Goal: Task Accomplishment & Management: Use online tool/utility

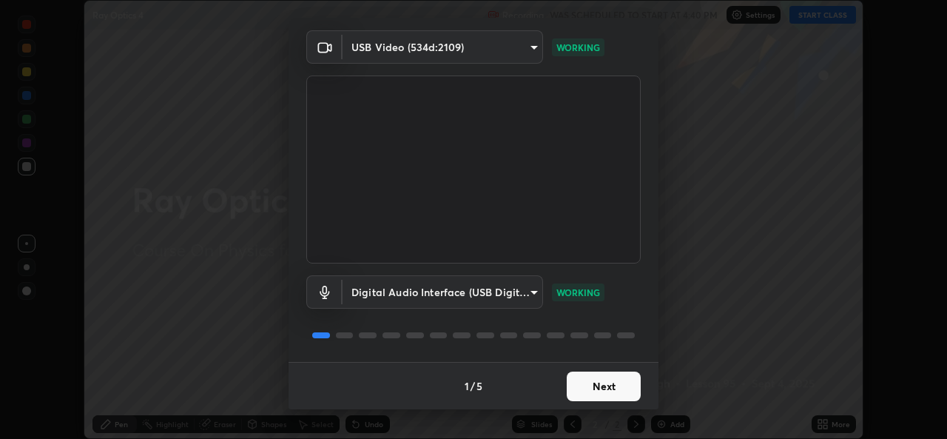
scroll to position [41, 0]
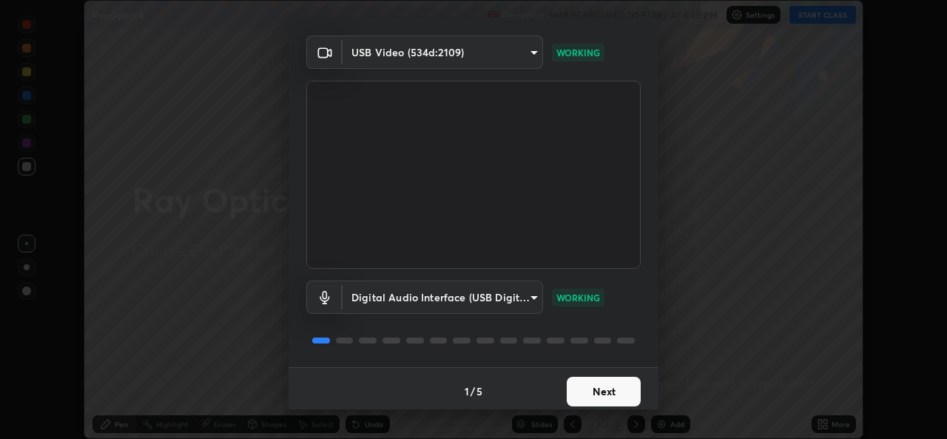
click at [592, 387] on button "Next" at bounding box center [604, 391] width 74 height 30
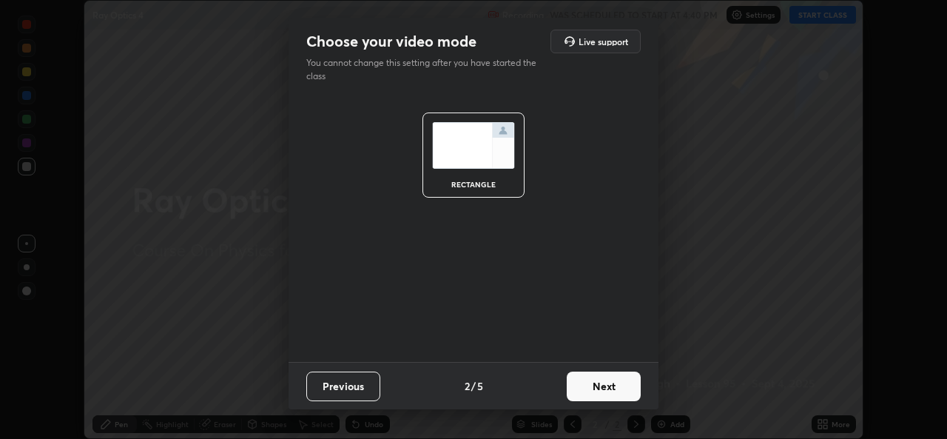
scroll to position [0, 0]
click at [598, 390] on button "Next" at bounding box center [604, 386] width 74 height 30
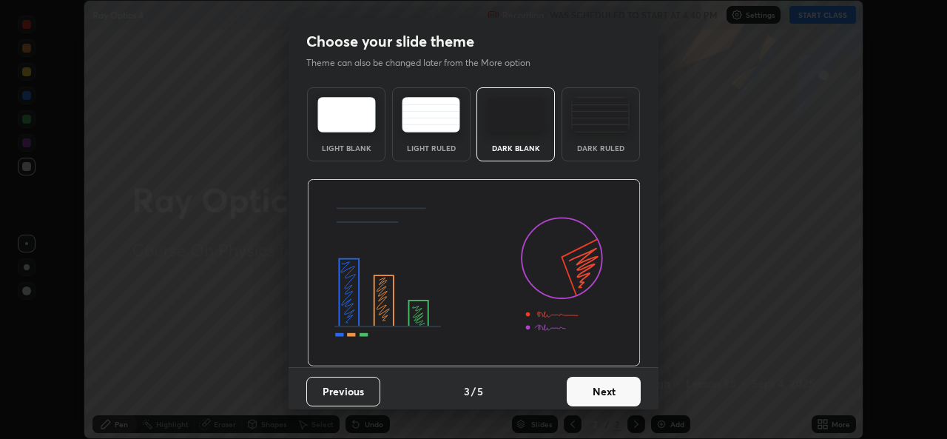
click at [602, 391] on button "Next" at bounding box center [604, 391] width 74 height 30
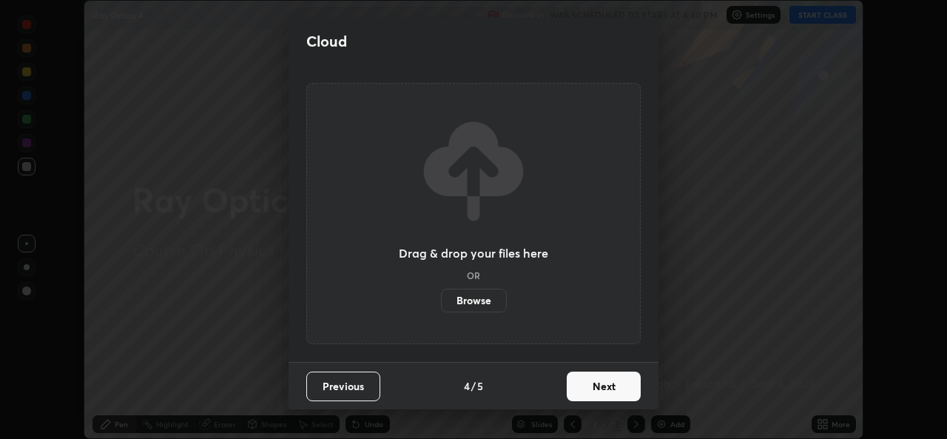
click at [604, 392] on button "Next" at bounding box center [604, 386] width 74 height 30
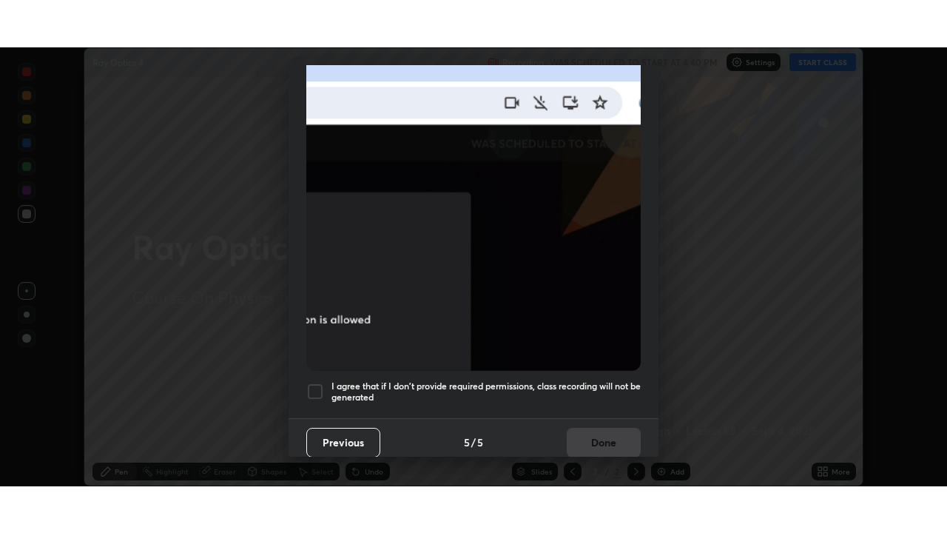
scroll to position [348, 0]
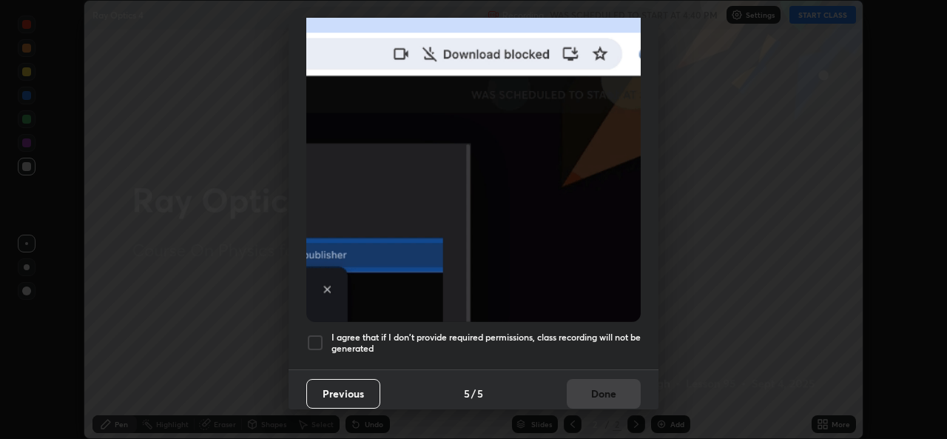
click at [496, 335] on h5 "I agree that if I don't provide required permissions, class recording will not …" at bounding box center [485, 342] width 309 height 23
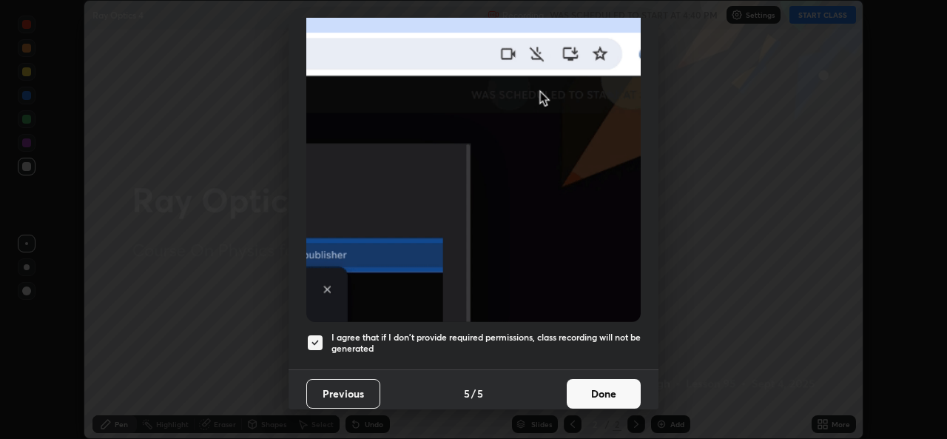
click at [601, 393] on button "Done" at bounding box center [604, 394] width 74 height 30
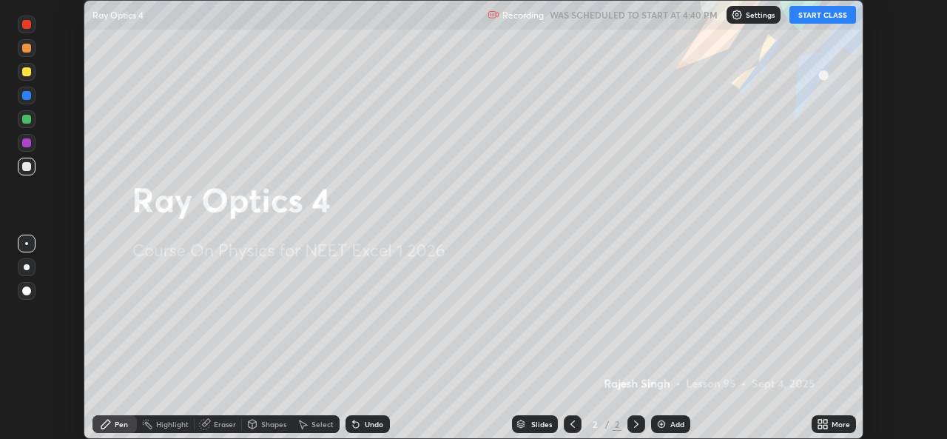
click at [819, 428] on icon at bounding box center [820, 427] width 4 height 4
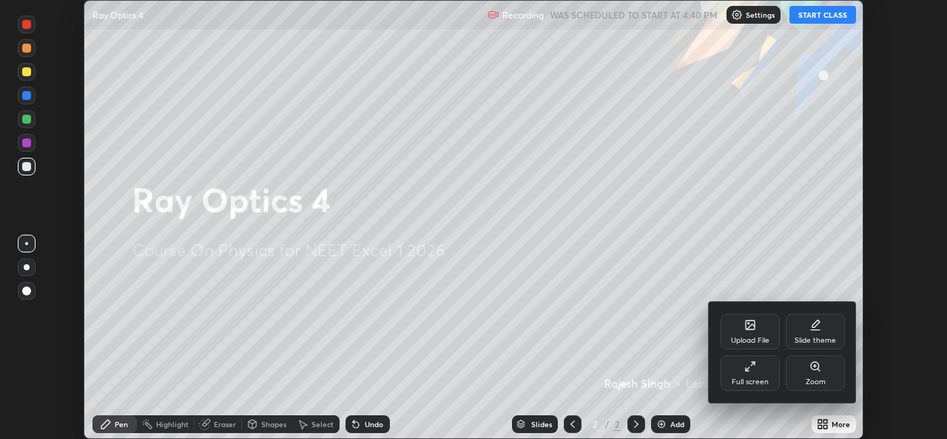
click at [747, 388] on div "Full screen" at bounding box center [749, 373] width 59 height 36
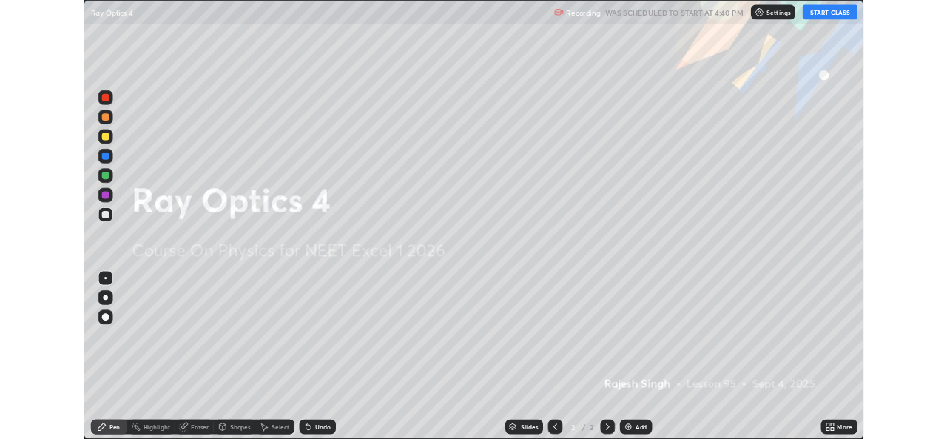
scroll to position [533, 947]
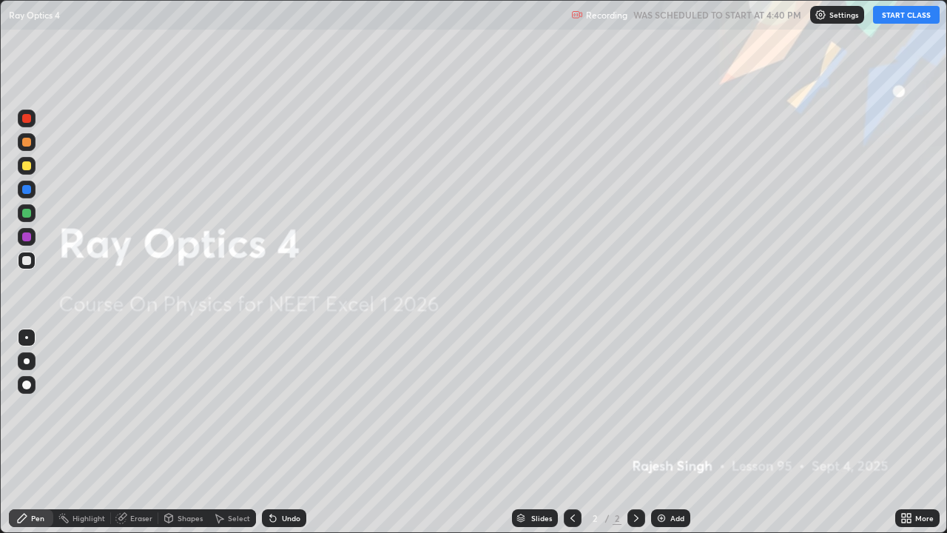
click at [896, 18] on button "START CLASS" at bounding box center [906, 15] width 67 height 18
click at [908, 438] on icon at bounding box center [909, 520] width 4 height 4
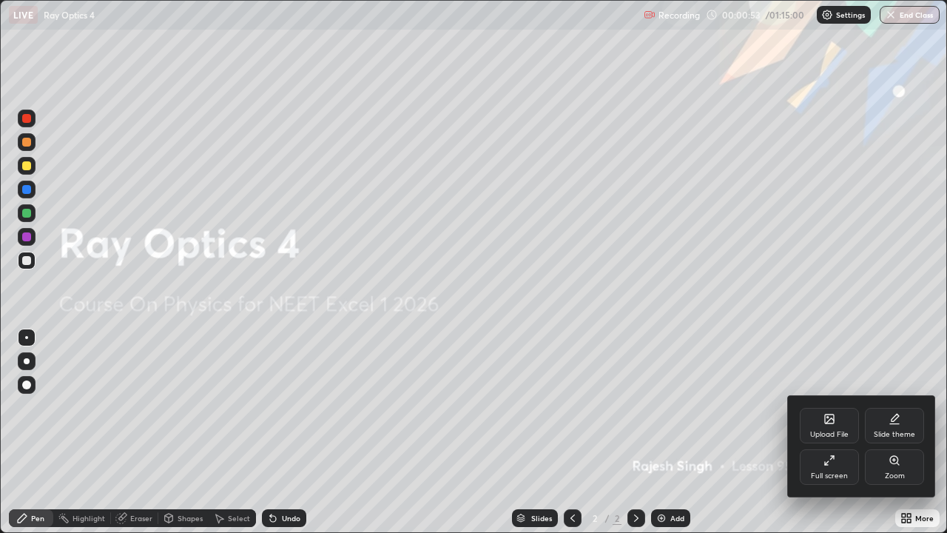
click at [839, 422] on div "Upload File" at bounding box center [829, 426] width 59 height 36
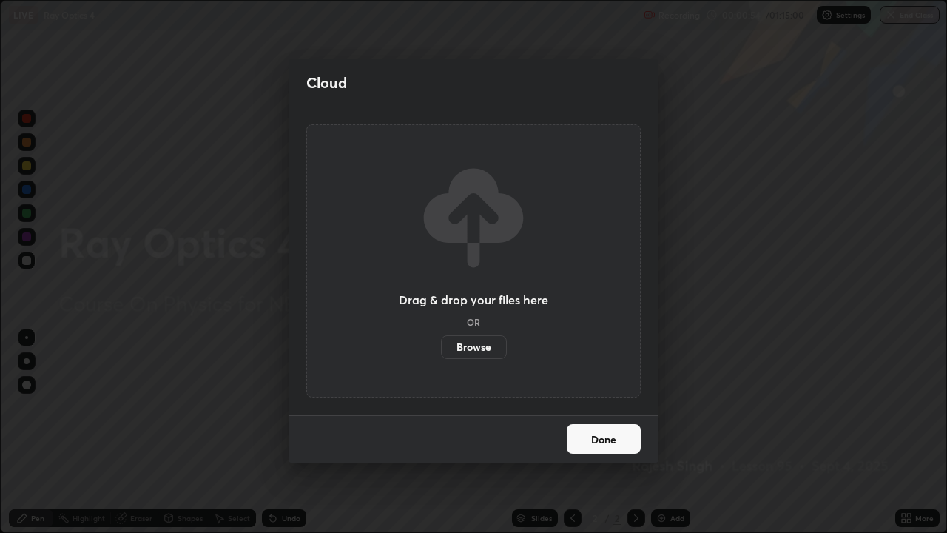
click at [483, 347] on label "Browse" at bounding box center [474, 347] width 66 height 24
click at [441, 347] on input "Browse" at bounding box center [441, 347] width 0 height 24
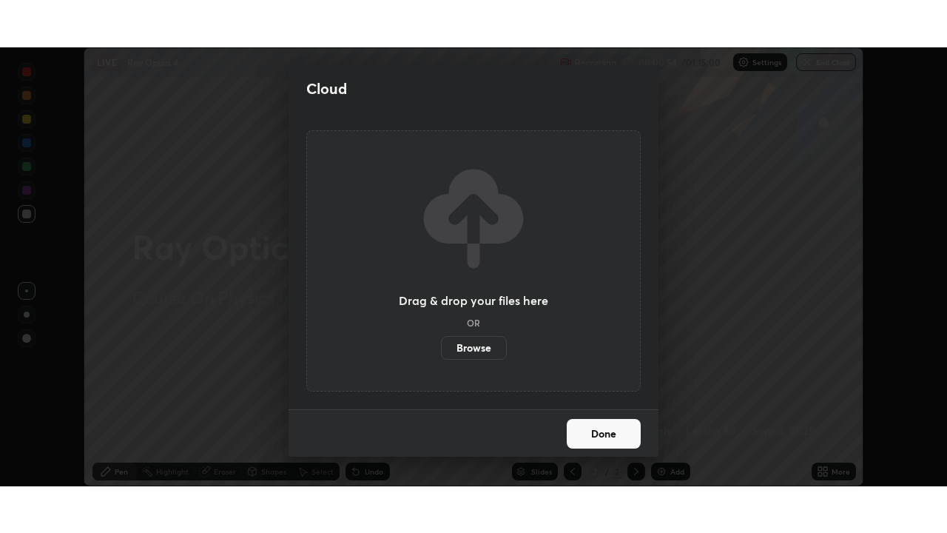
scroll to position [73522, 73014]
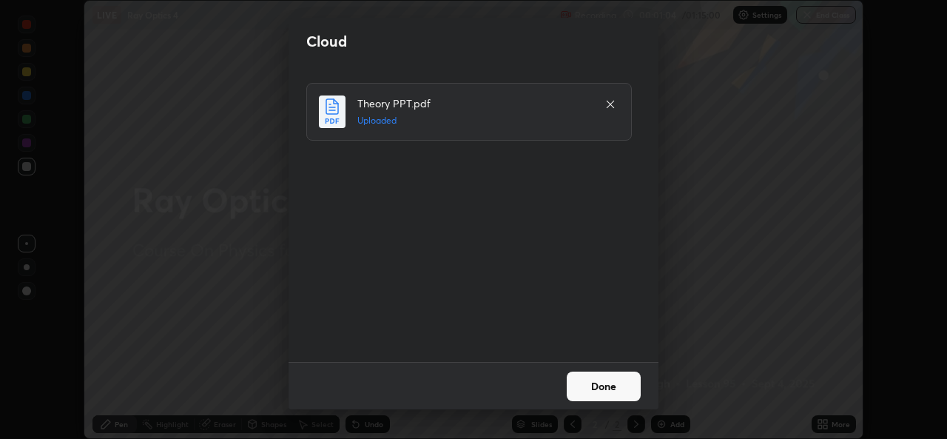
click at [600, 388] on button "Done" at bounding box center [604, 386] width 74 height 30
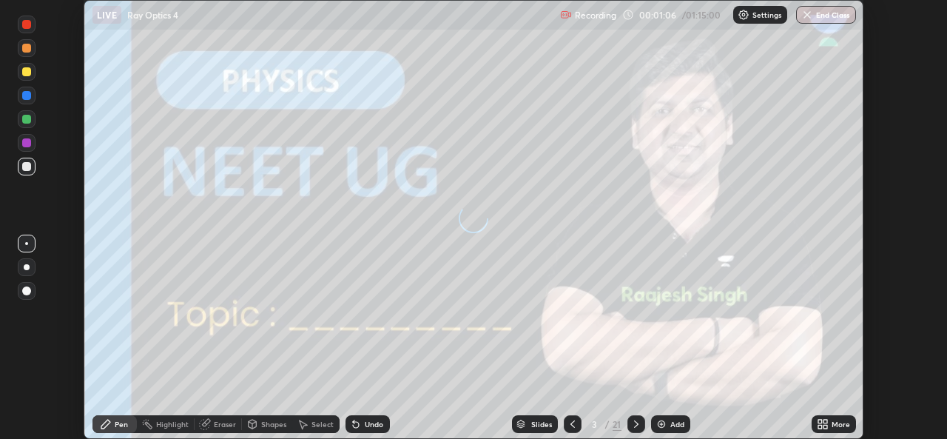
click at [823, 422] on icon at bounding box center [825, 421] width 4 height 4
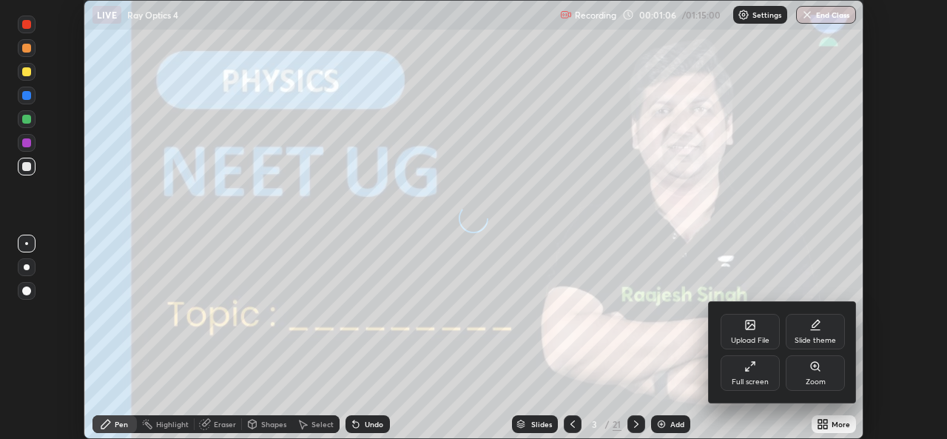
click at [747, 368] on icon at bounding box center [748, 369] width 4 height 4
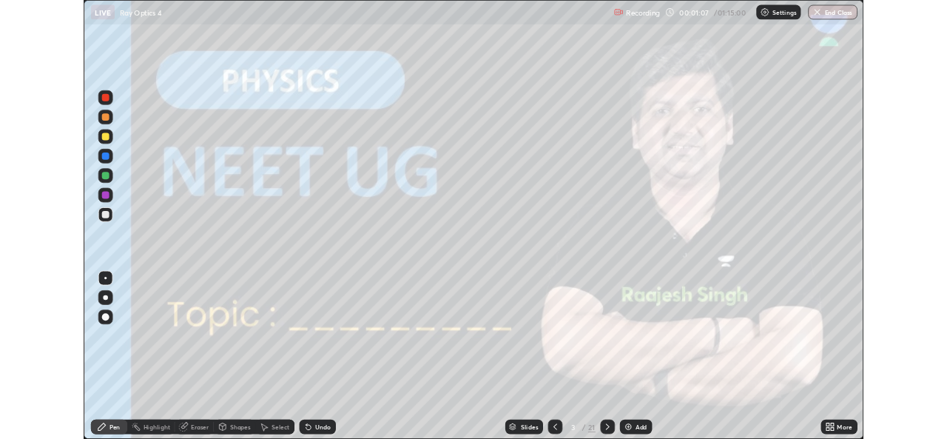
scroll to position [533, 947]
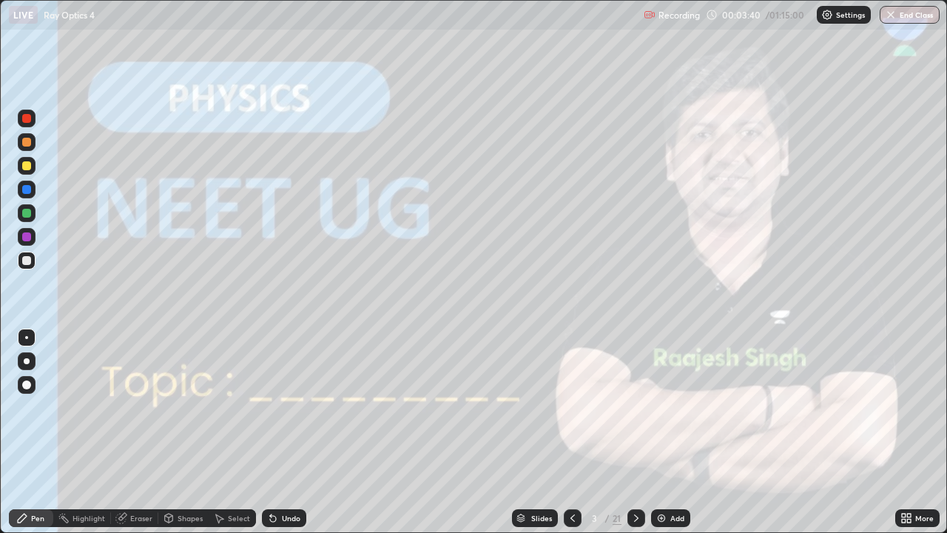
click at [862, 438] on div "Slides 3 / 21 Add" at bounding box center [600, 518] width 589 height 30
click at [631, 438] on icon at bounding box center [636, 518] width 12 height 12
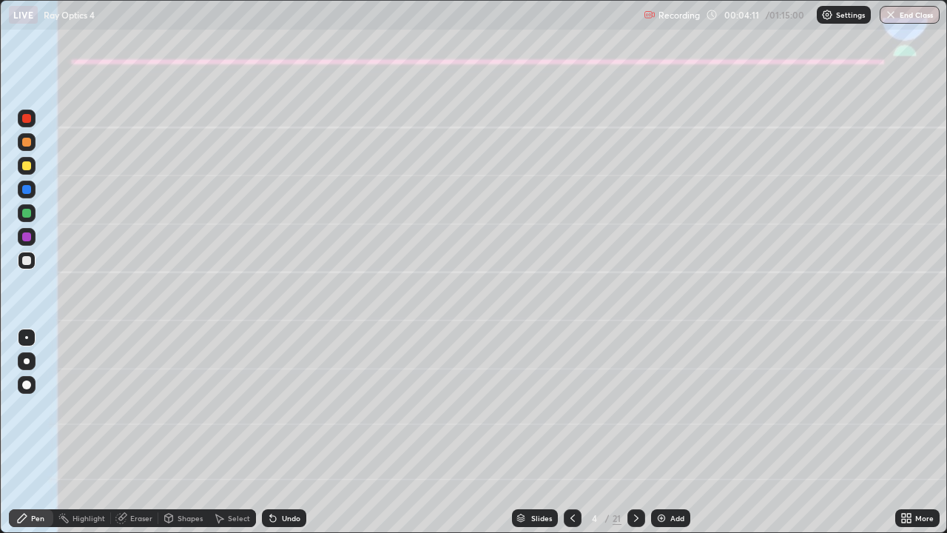
click at [27, 166] on div at bounding box center [26, 165] width 9 height 9
click at [184, 438] on div "Shapes" at bounding box center [183, 518] width 50 height 18
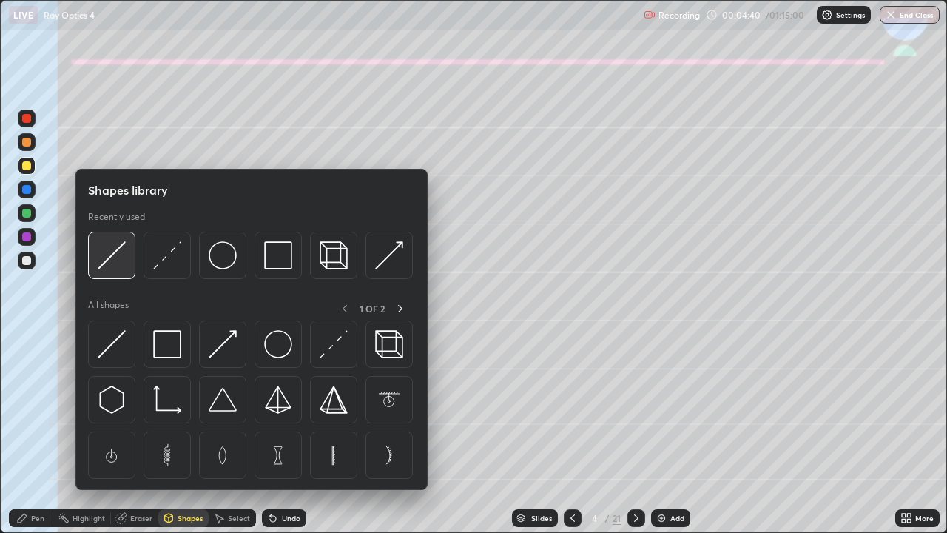
click at [112, 257] on img at bounding box center [112, 255] width 28 height 28
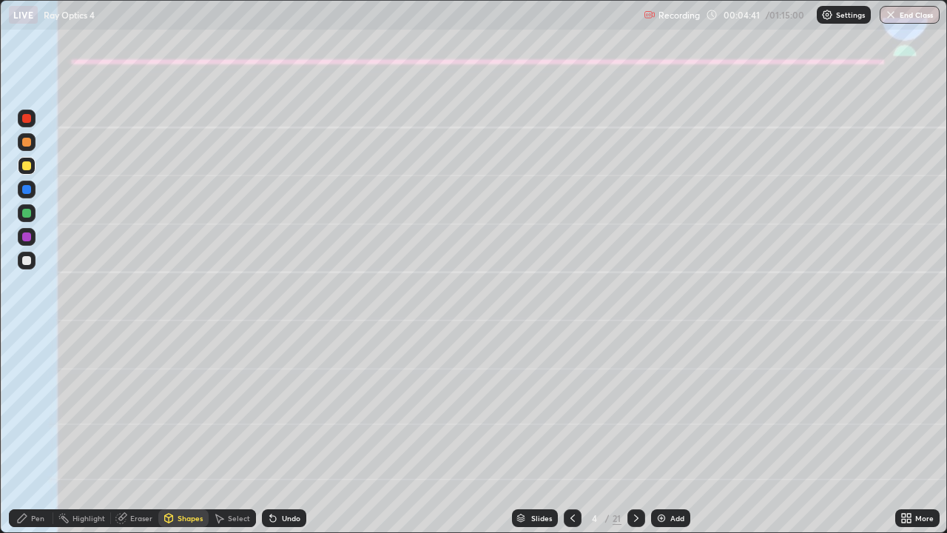
click at [28, 165] on div at bounding box center [26, 165] width 9 height 9
click at [36, 438] on div "Pen" at bounding box center [37, 517] width 13 height 7
click at [27, 363] on div at bounding box center [27, 361] width 6 height 6
click at [185, 438] on div "Shapes" at bounding box center [190, 517] width 25 height 7
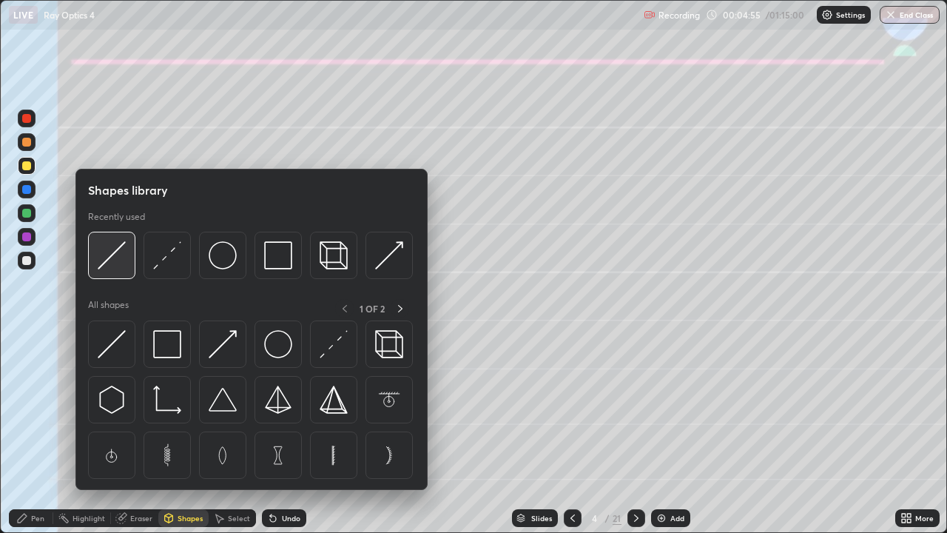
click at [115, 256] on img at bounding box center [112, 255] width 28 height 28
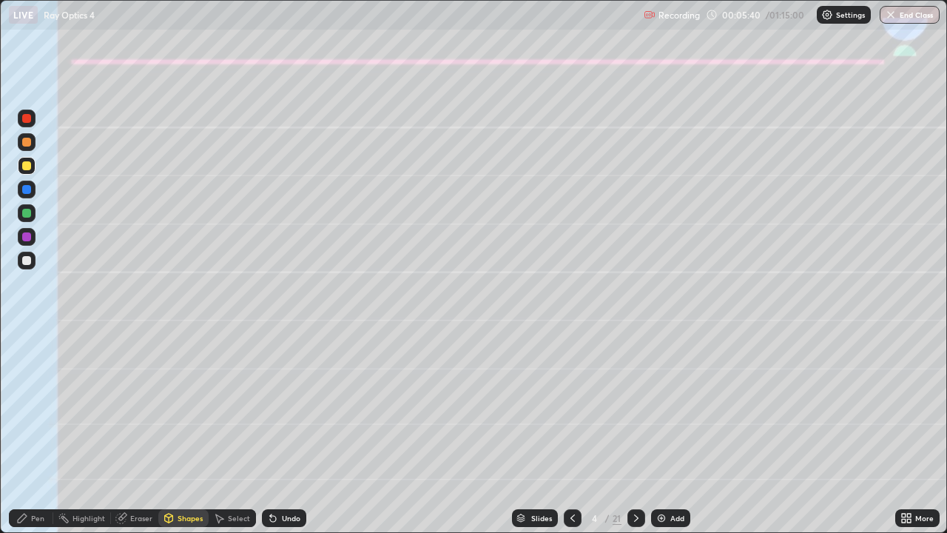
click at [139, 438] on div "Eraser" at bounding box center [141, 517] width 22 height 7
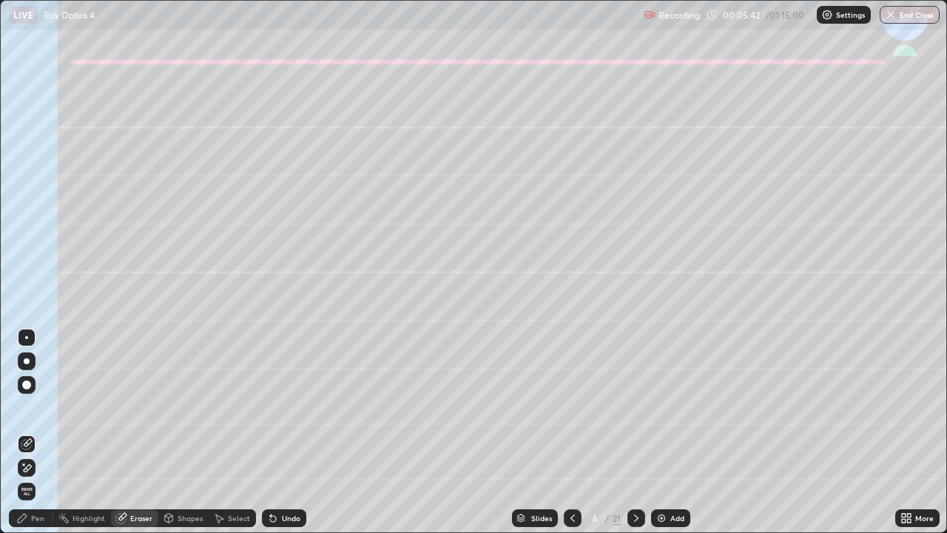
click at [25, 438] on icon at bounding box center [22, 517] width 9 height 9
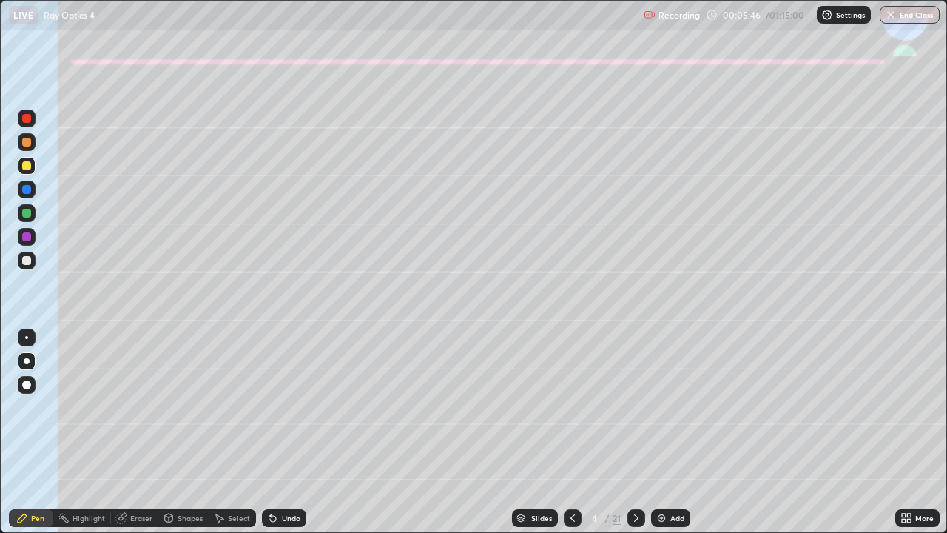
click at [188, 438] on div "Shapes" at bounding box center [190, 517] width 25 height 7
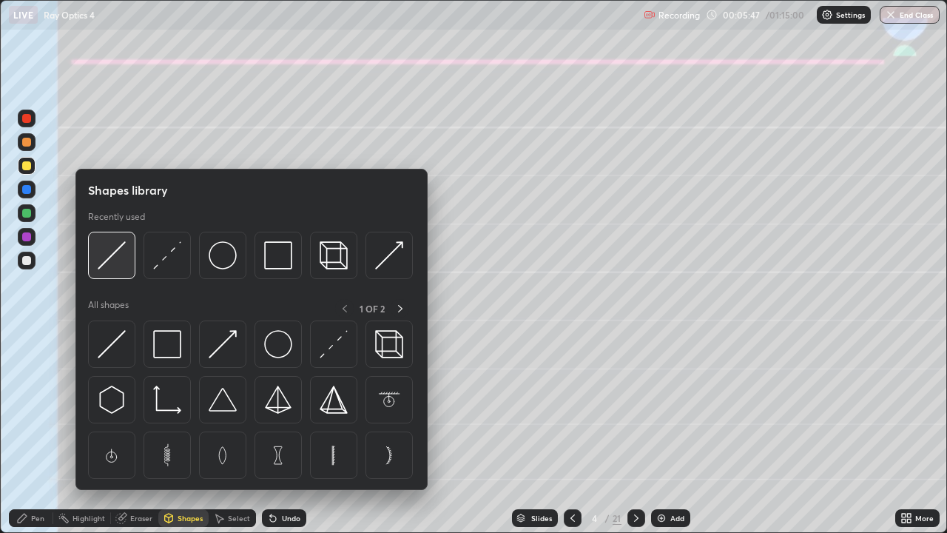
click at [109, 254] on img at bounding box center [112, 255] width 28 height 28
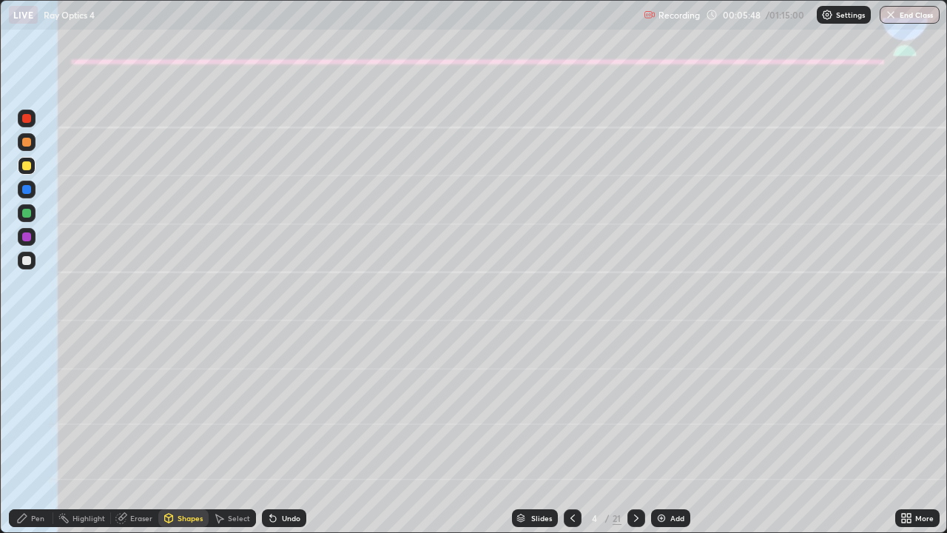
click at [24, 143] on div at bounding box center [26, 142] width 9 height 9
click at [33, 438] on div "Pen" at bounding box center [37, 517] width 13 height 7
click at [26, 173] on div at bounding box center [27, 166] width 18 height 18
click at [27, 214] on div at bounding box center [26, 213] width 9 height 9
click at [180, 438] on div "Shapes" at bounding box center [190, 517] width 25 height 7
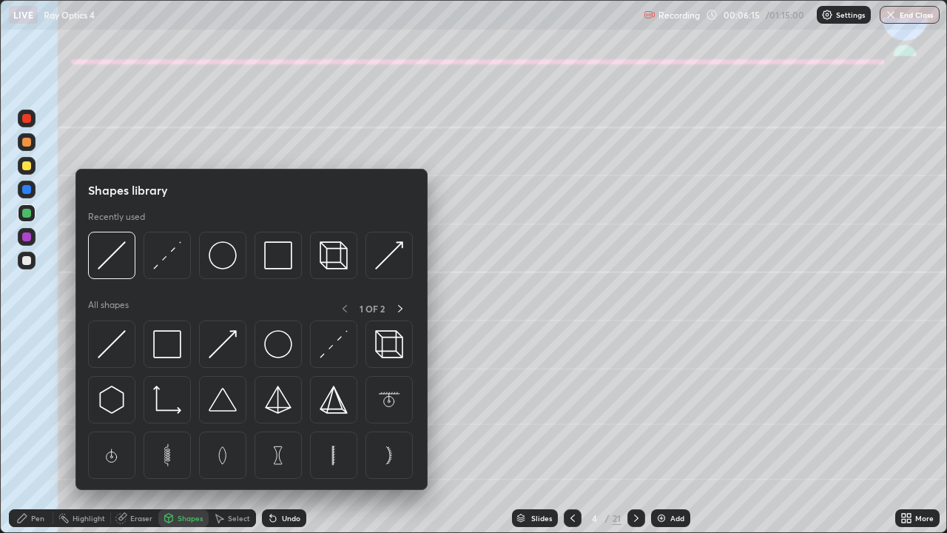
click at [235, 438] on div "Select" at bounding box center [239, 517] width 22 height 7
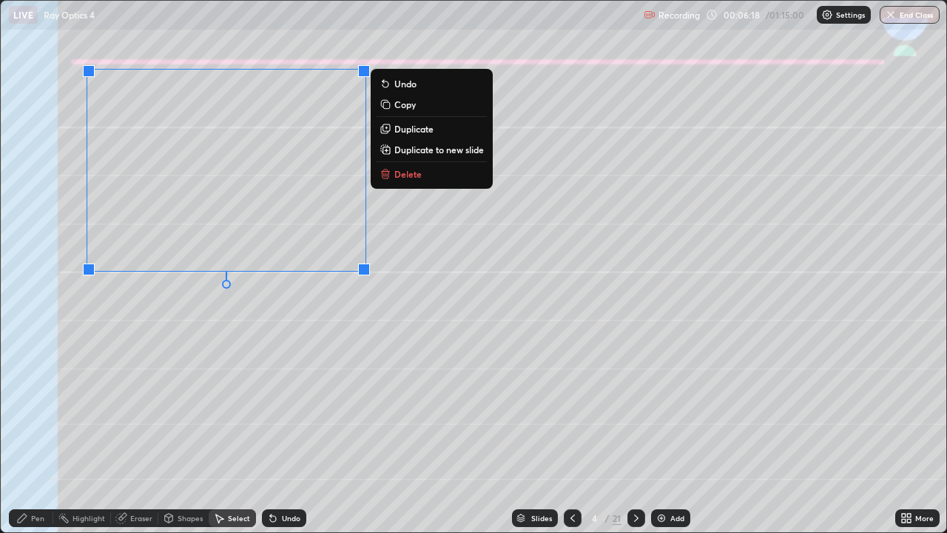
click at [410, 129] on p "Duplicate" at bounding box center [413, 129] width 39 height 12
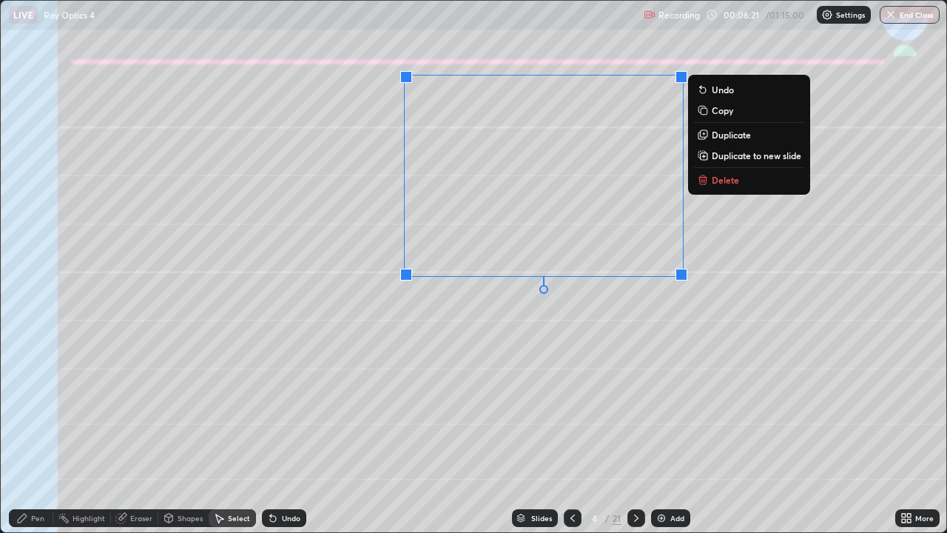
click at [583, 398] on div "0 ° Undo Copy Duplicate Duplicate to new slide Delete" at bounding box center [473, 266] width 945 height 531
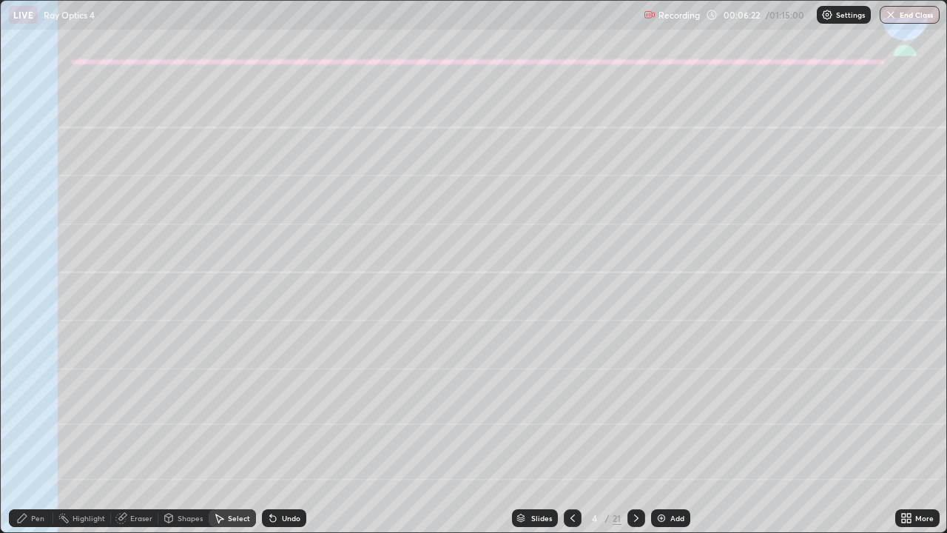
click at [137, 438] on div "Eraser" at bounding box center [141, 517] width 22 height 7
click at [169, 438] on icon at bounding box center [169, 519] width 0 height 5
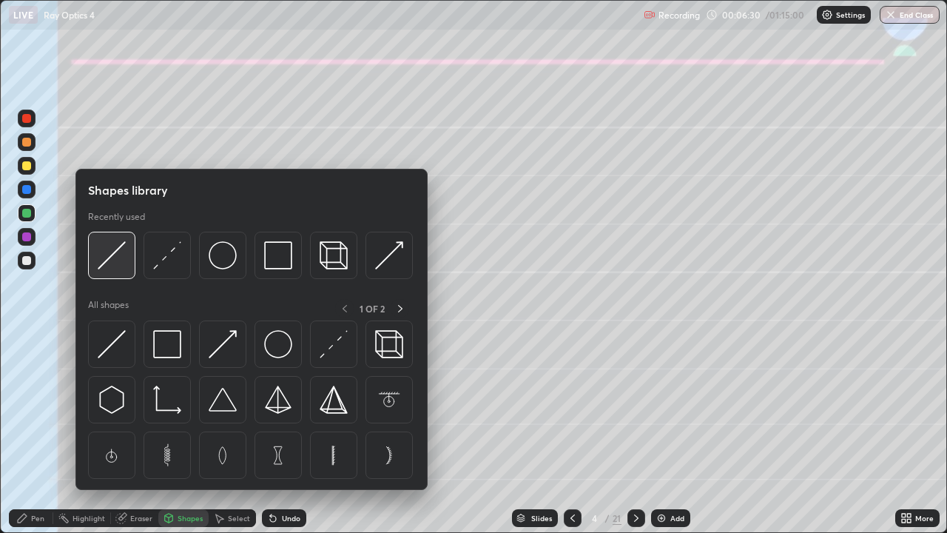
click at [112, 259] on img at bounding box center [112, 255] width 28 height 28
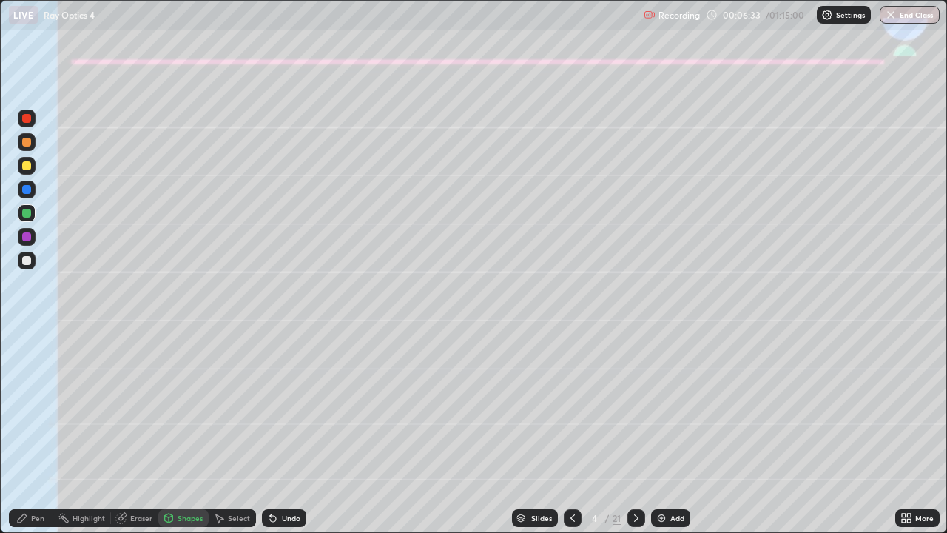
click at [23, 172] on div at bounding box center [27, 166] width 18 height 18
click at [31, 438] on div "Pen" at bounding box center [37, 517] width 13 height 7
click at [27, 214] on div at bounding box center [26, 213] width 9 height 9
click at [187, 438] on div "Shapes" at bounding box center [190, 517] width 25 height 7
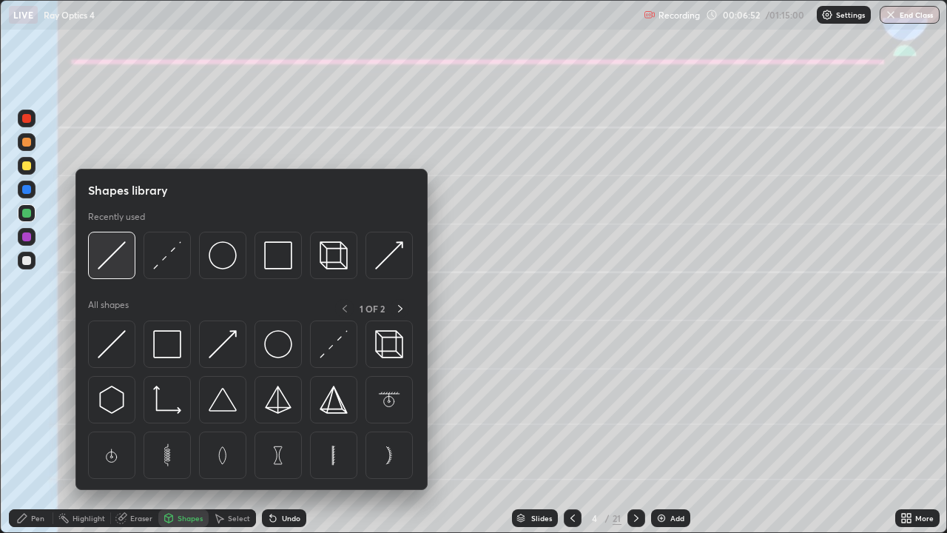
click at [118, 259] on img at bounding box center [112, 255] width 28 height 28
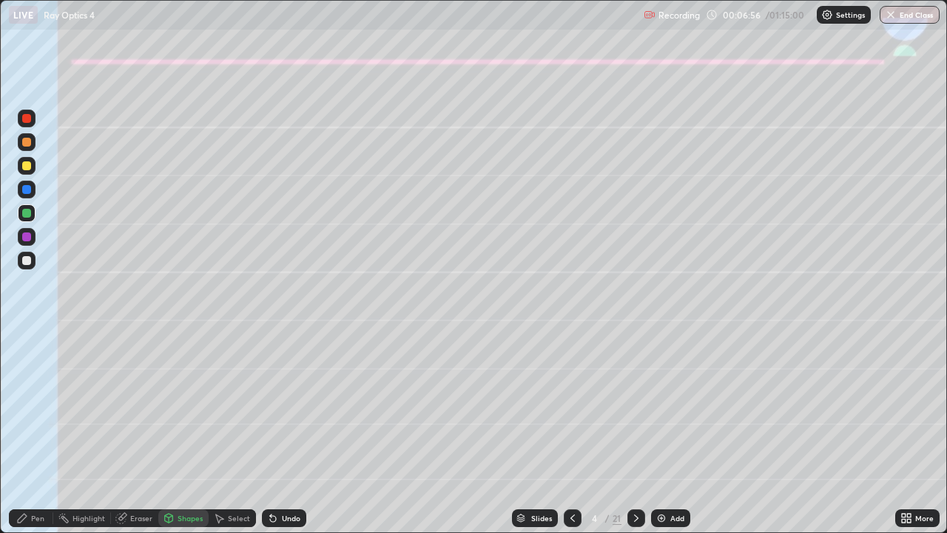
click at [32, 438] on div "Pen" at bounding box center [37, 517] width 13 height 7
click at [285, 438] on div "Undo" at bounding box center [291, 517] width 18 height 7
click at [142, 438] on div "Eraser" at bounding box center [141, 517] width 22 height 7
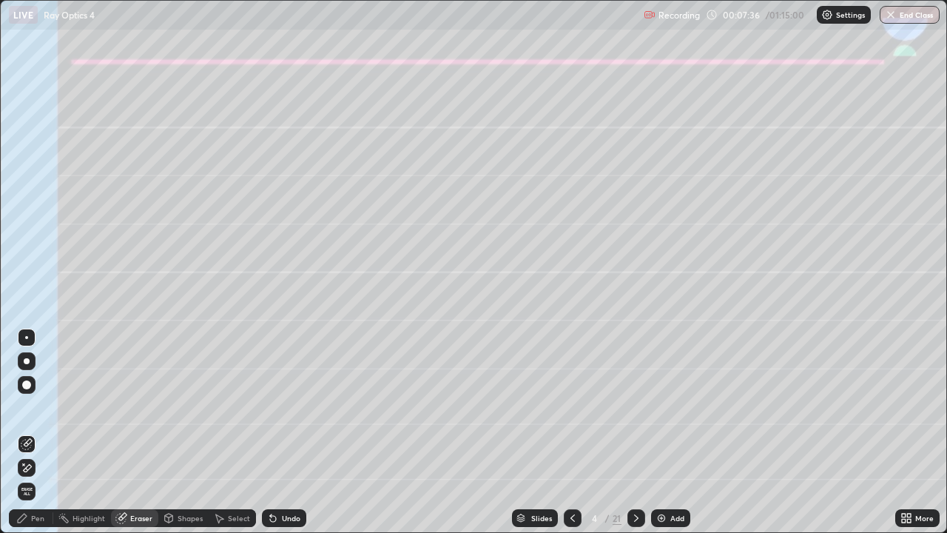
click at [38, 438] on div "Pen" at bounding box center [37, 517] width 13 height 7
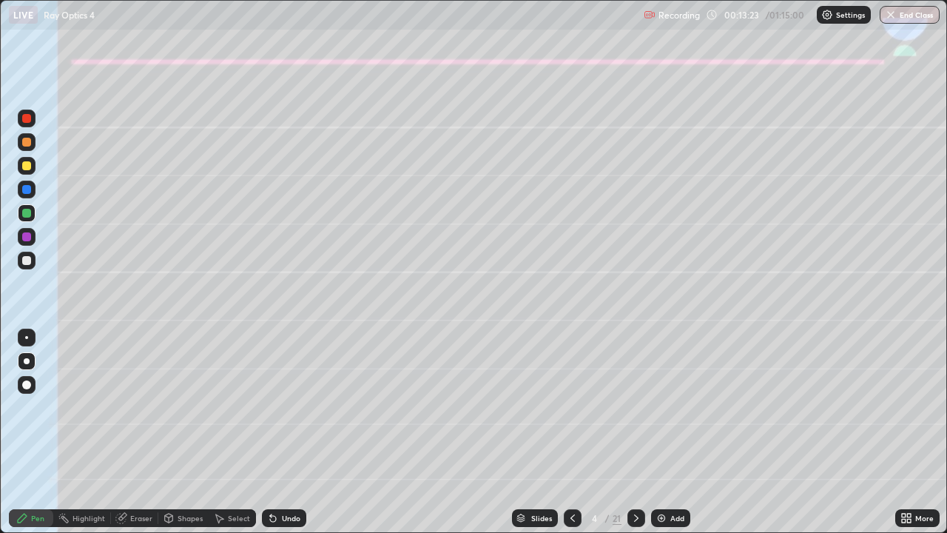
click at [228, 438] on div "Select" at bounding box center [239, 517] width 22 height 7
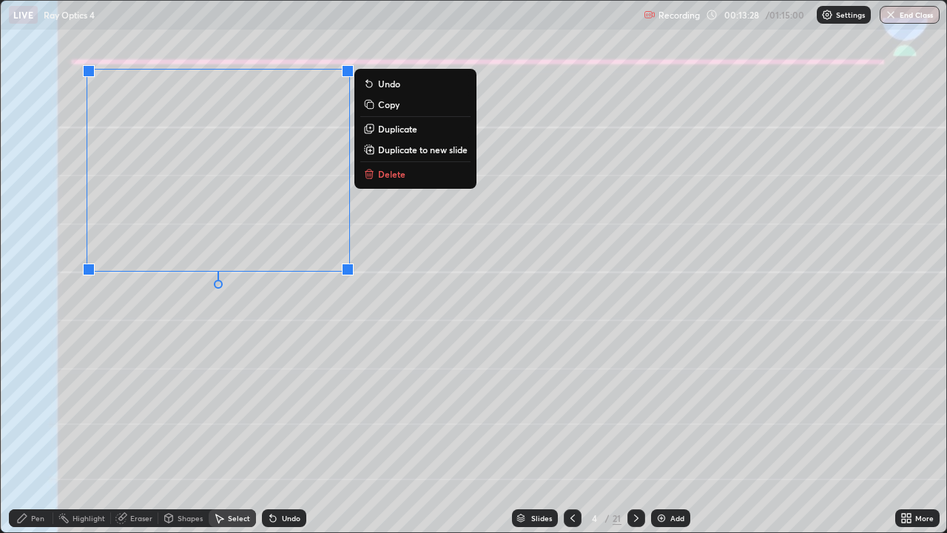
click at [388, 107] on p "Copy" at bounding box center [388, 104] width 21 height 12
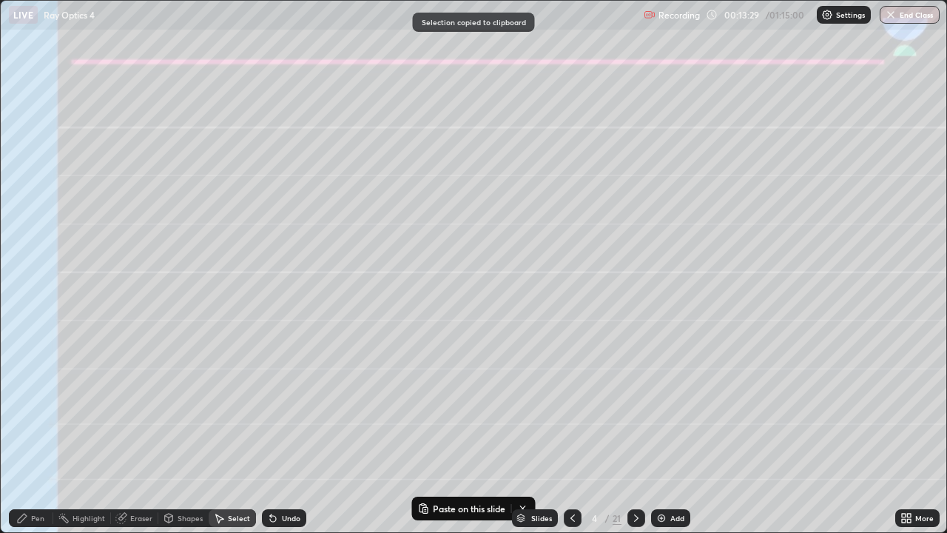
click at [633, 438] on icon at bounding box center [636, 518] width 12 height 12
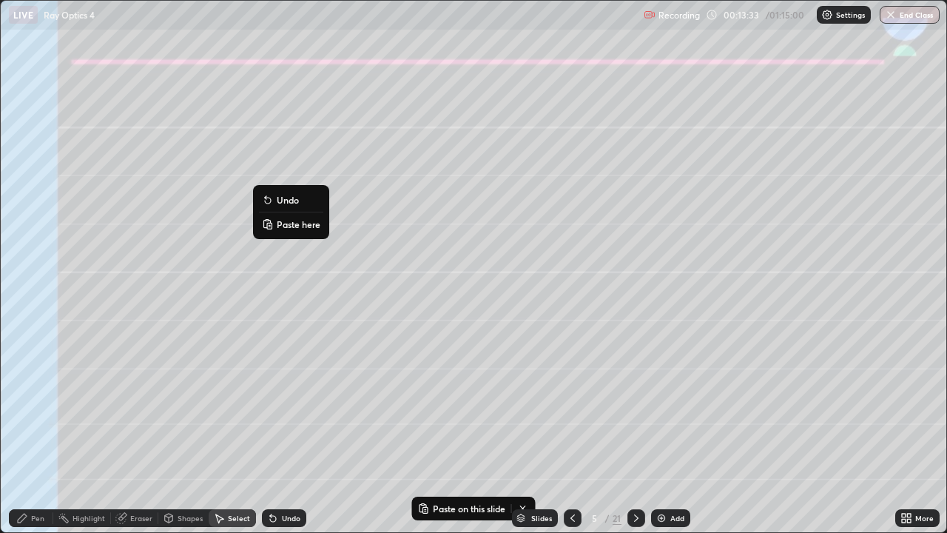
click at [294, 226] on p "Paste here" at bounding box center [299, 224] width 44 height 12
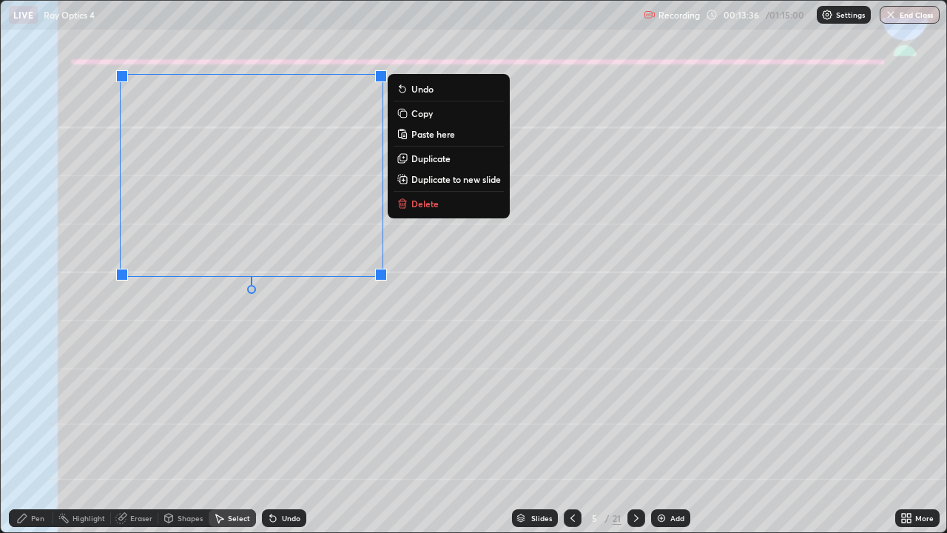
click at [280, 392] on div "0 ° Undo Copy Paste here Duplicate Duplicate to new slide Delete" at bounding box center [473, 266] width 945 height 531
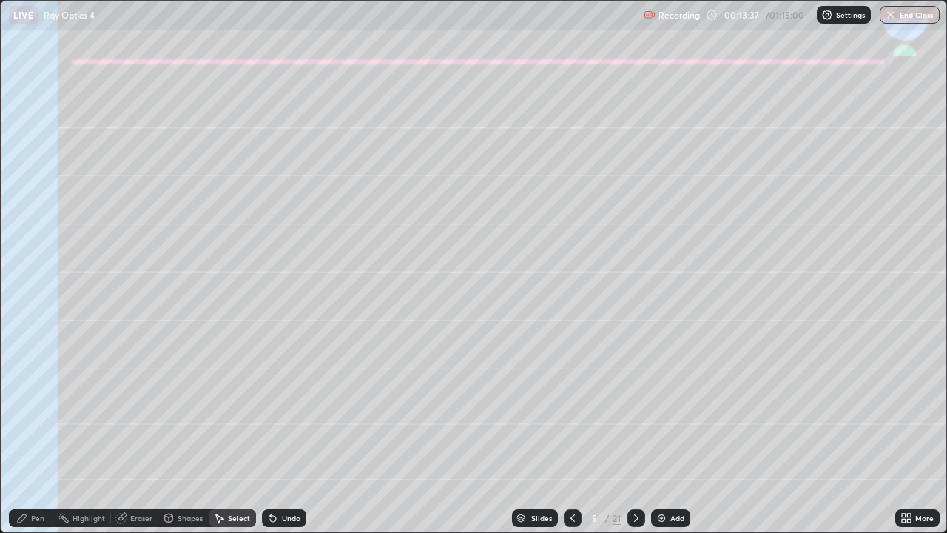
click at [135, 438] on div "Eraser" at bounding box center [134, 518] width 47 height 18
click at [30, 438] on div "Pen" at bounding box center [31, 518] width 44 height 18
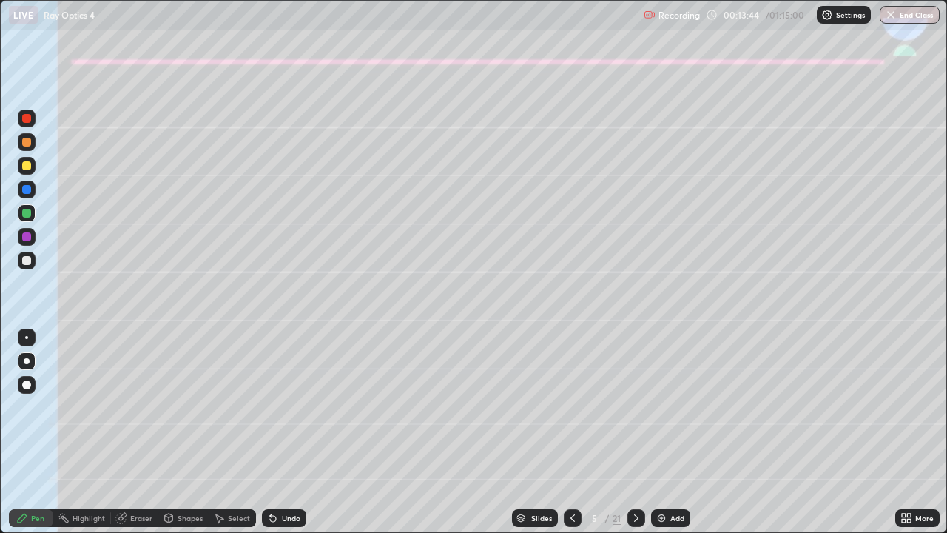
click at [25, 167] on div at bounding box center [26, 165] width 9 height 9
click at [282, 438] on div "Undo" at bounding box center [291, 517] width 18 height 7
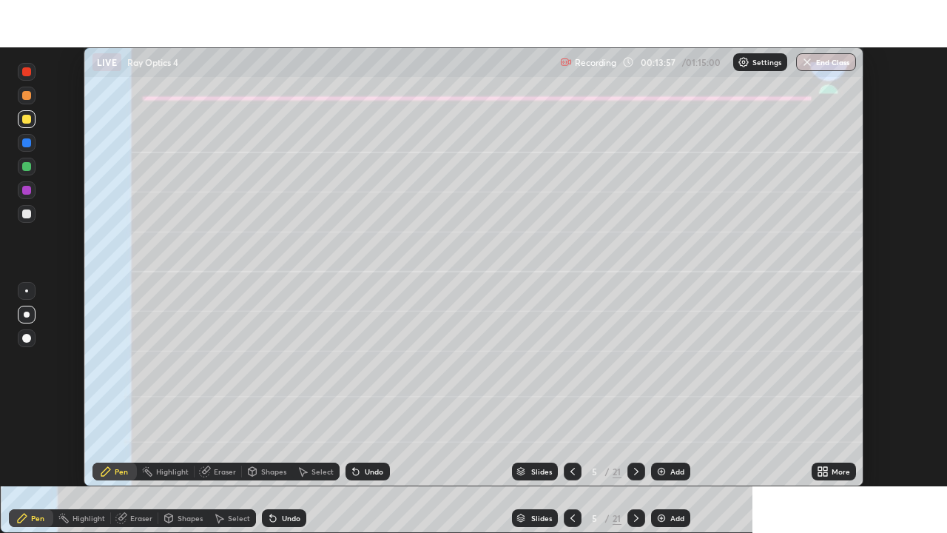
scroll to position [73522, 73014]
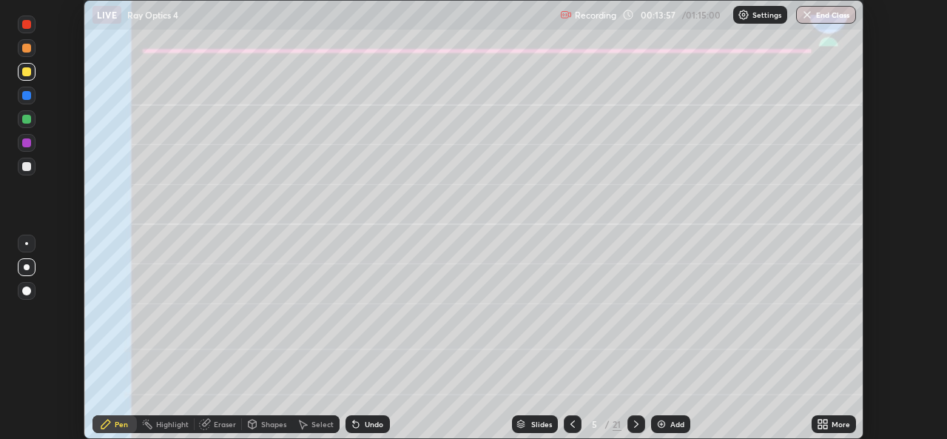
click at [825, 421] on icon at bounding box center [825, 421] width 4 height 4
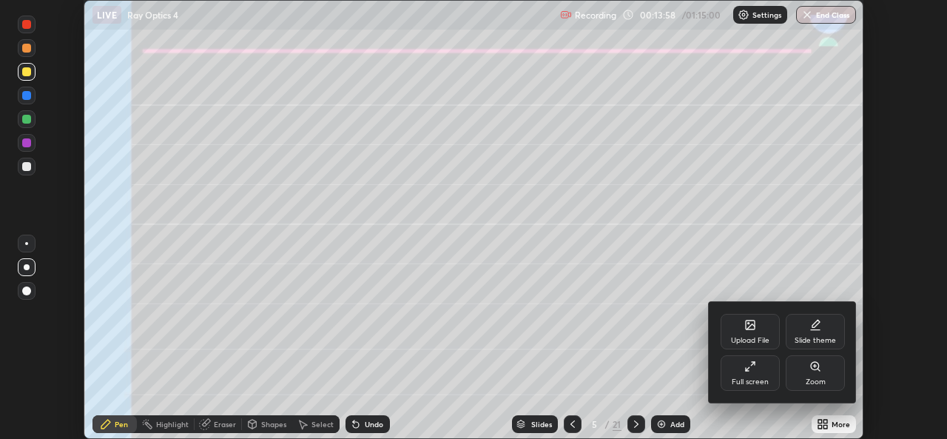
click at [743, 380] on div "Full screen" at bounding box center [749, 381] width 37 height 7
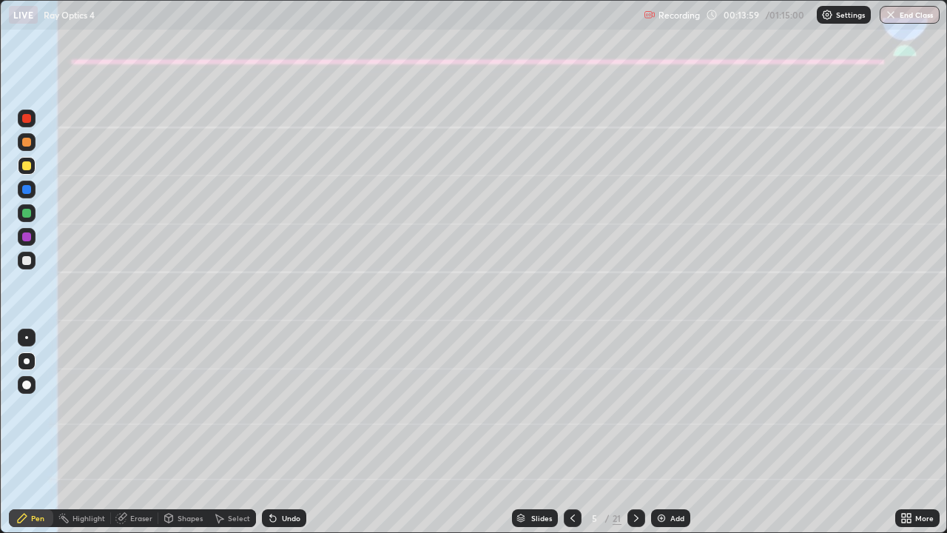
scroll to position [533, 947]
click at [24, 193] on div at bounding box center [26, 189] width 9 height 9
click at [181, 438] on div "Shapes" at bounding box center [183, 518] width 50 height 18
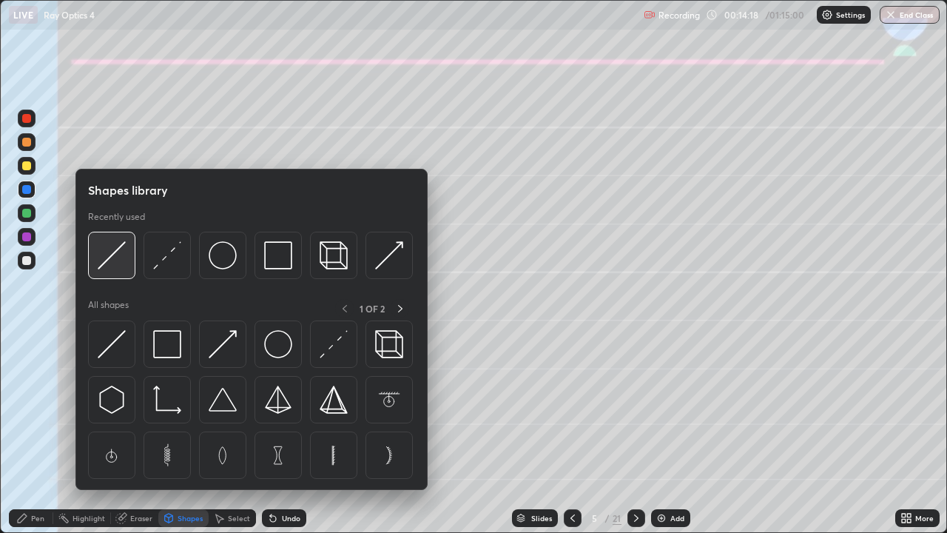
click at [104, 258] on img at bounding box center [112, 255] width 28 height 28
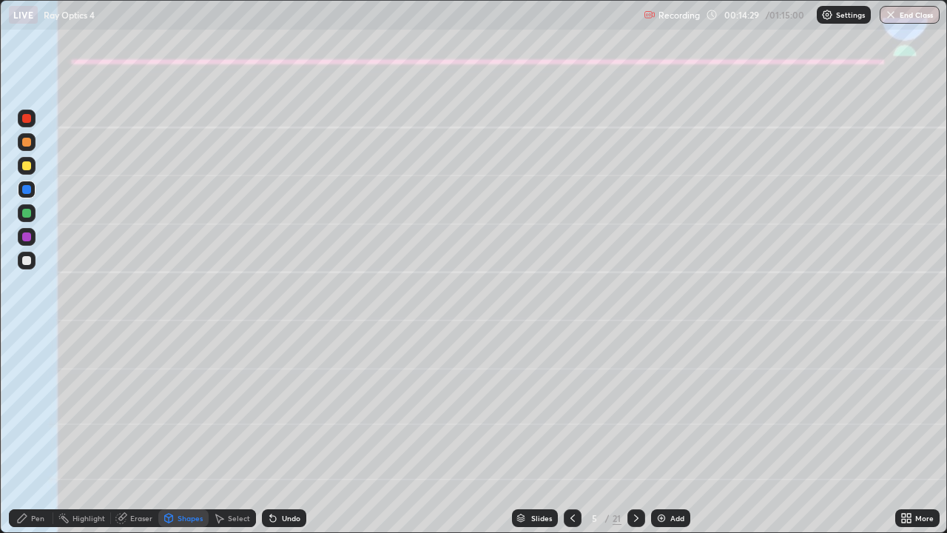
click at [37, 438] on div "Pen" at bounding box center [37, 517] width 13 height 7
click at [142, 438] on div "Eraser" at bounding box center [141, 517] width 22 height 7
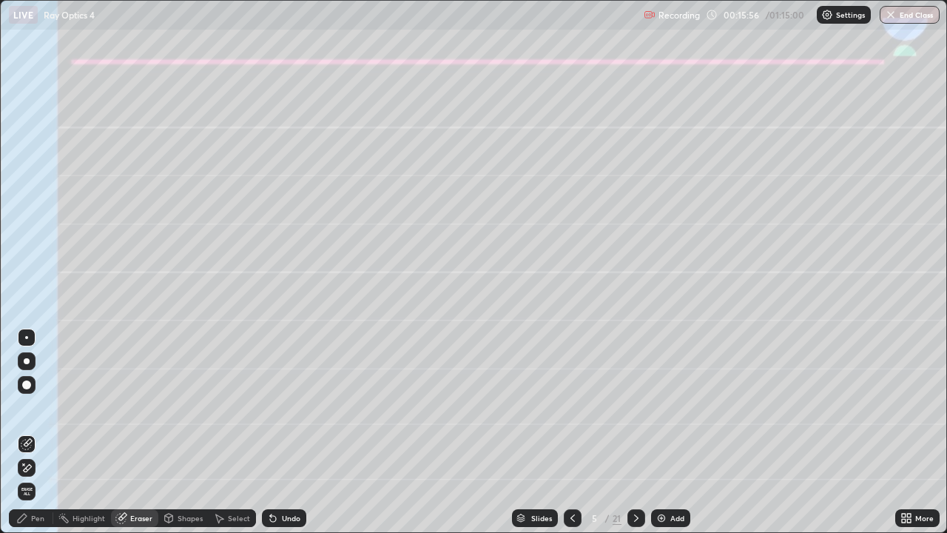
click at [26, 438] on icon at bounding box center [28, 467] width 8 height 7
click at [30, 438] on div "Pen" at bounding box center [31, 518] width 44 height 18
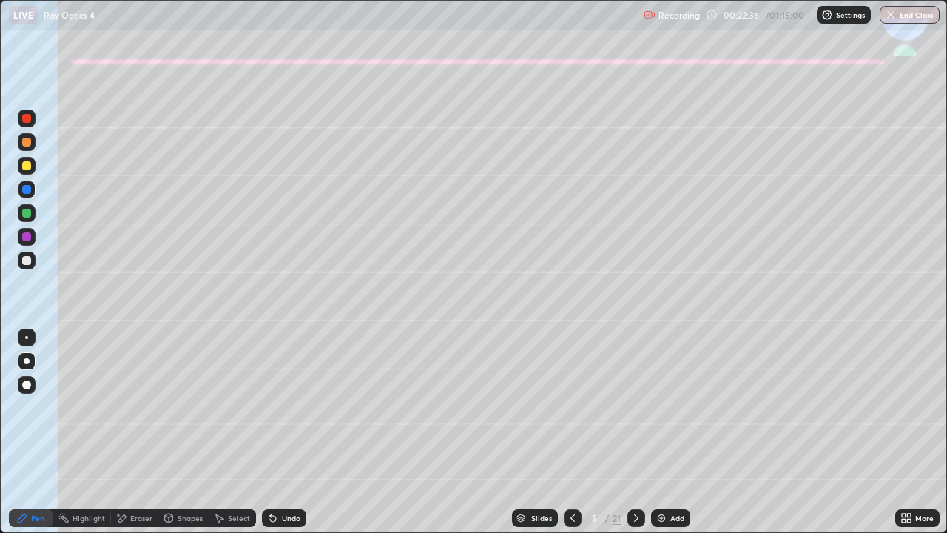
click at [630, 438] on div at bounding box center [636, 518] width 18 height 18
click at [26, 165] on div at bounding box center [26, 165] width 9 height 9
click at [183, 438] on div "Shapes" at bounding box center [190, 517] width 25 height 7
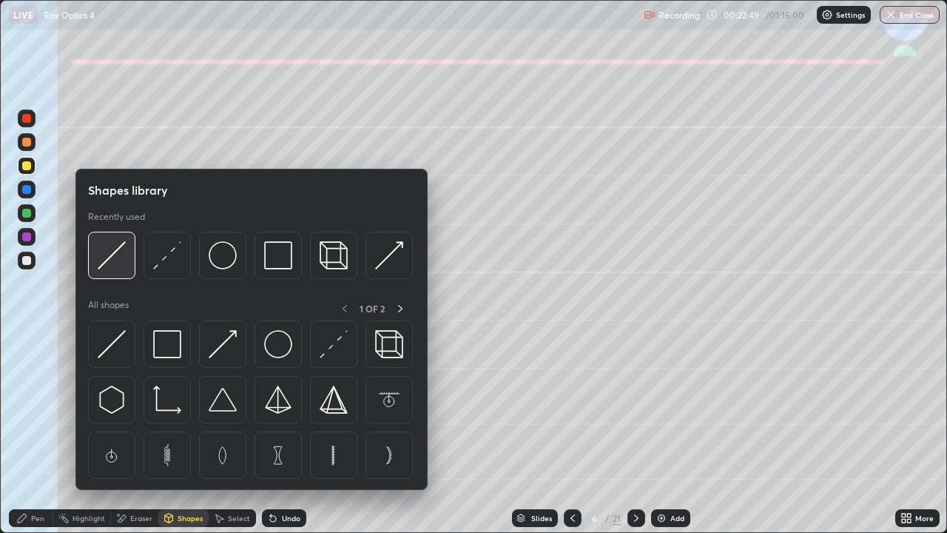
click at [115, 254] on img at bounding box center [112, 255] width 28 height 28
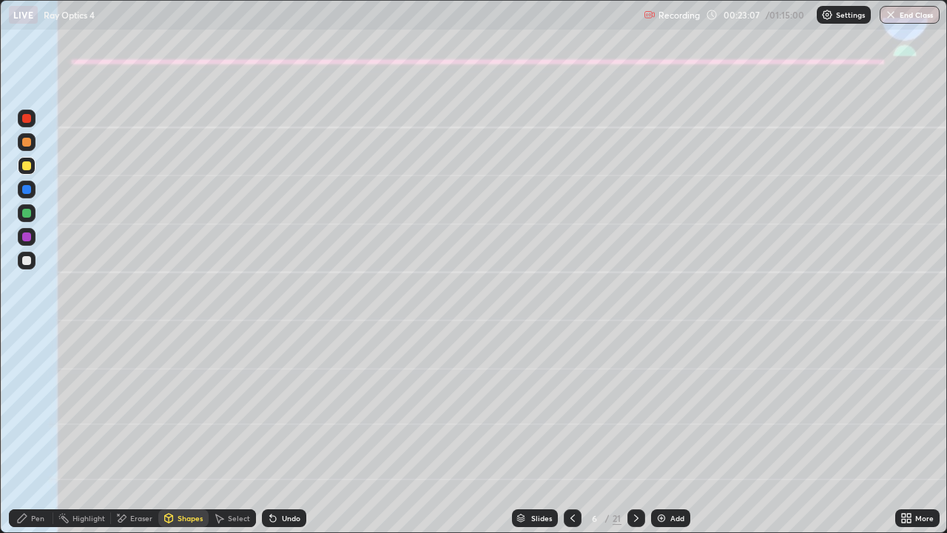
click at [138, 438] on div "Eraser" at bounding box center [141, 517] width 22 height 7
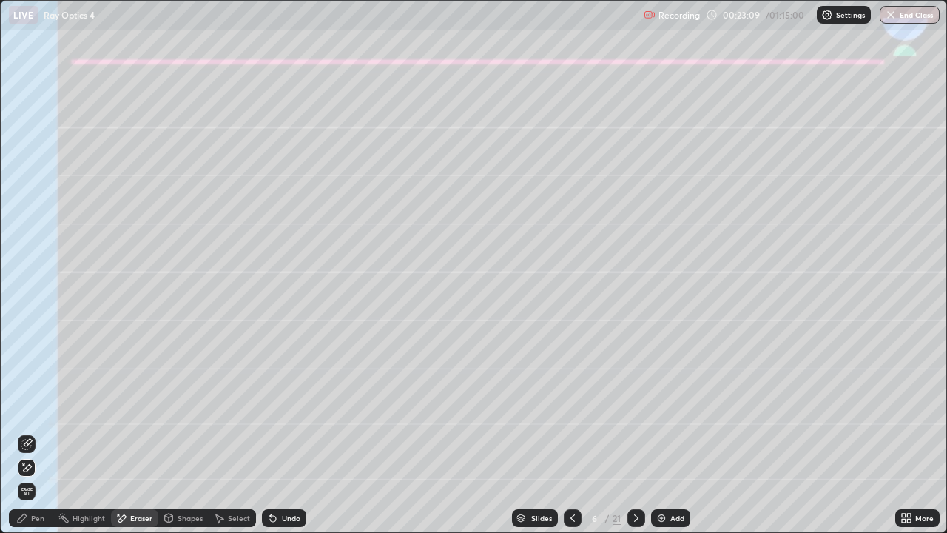
click at [282, 438] on div "Undo" at bounding box center [284, 518] width 44 height 18
click at [282, 438] on div "Undo" at bounding box center [291, 517] width 18 height 7
click at [278, 438] on div "Undo" at bounding box center [284, 518] width 44 height 18
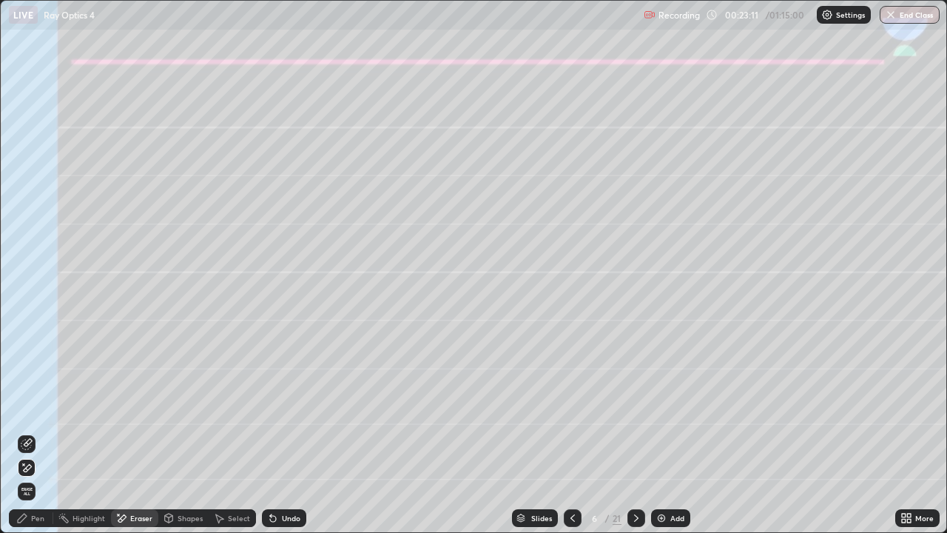
click at [278, 438] on div "Undo" at bounding box center [284, 518] width 44 height 18
click at [276, 438] on icon at bounding box center [273, 518] width 12 height 12
click at [277, 438] on div "Undo" at bounding box center [284, 518] width 44 height 18
click at [184, 438] on div "Shapes" at bounding box center [190, 517] width 25 height 7
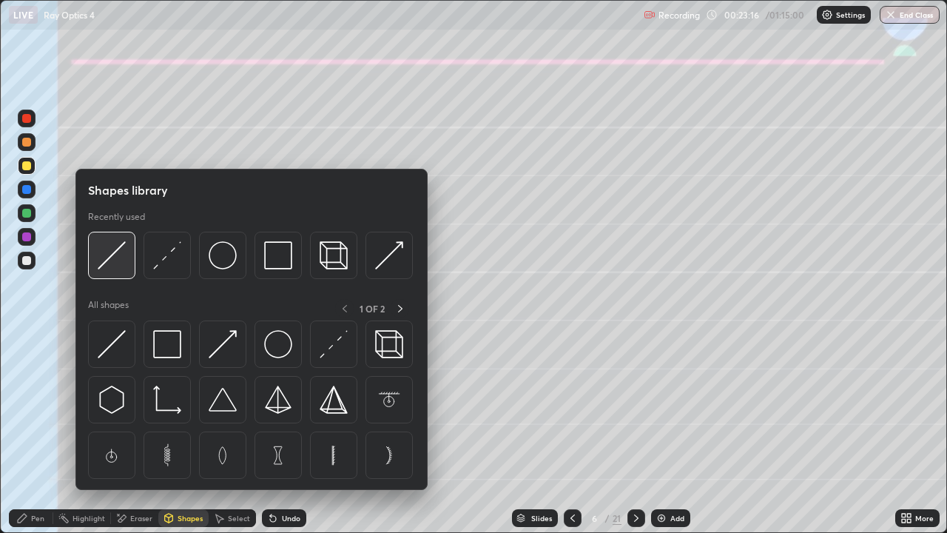
click at [115, 262] on img at bounding box center [112, 255] width 28 height 28
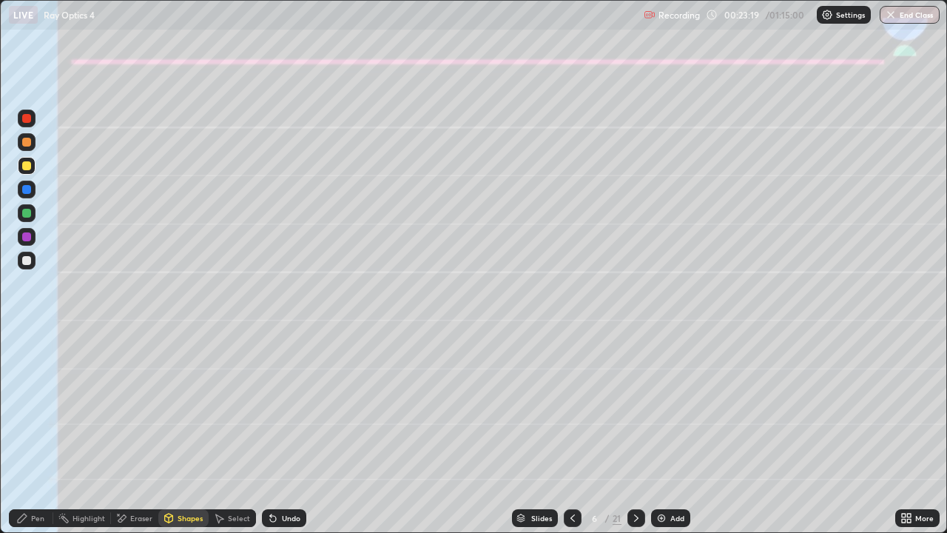
click at [35, 438] on div "Pen" at bounding box center [37, 517] width 13 height 7
click at [135, 438] on div "Eraser" at bounding box center [134, 518] width 47 height 18
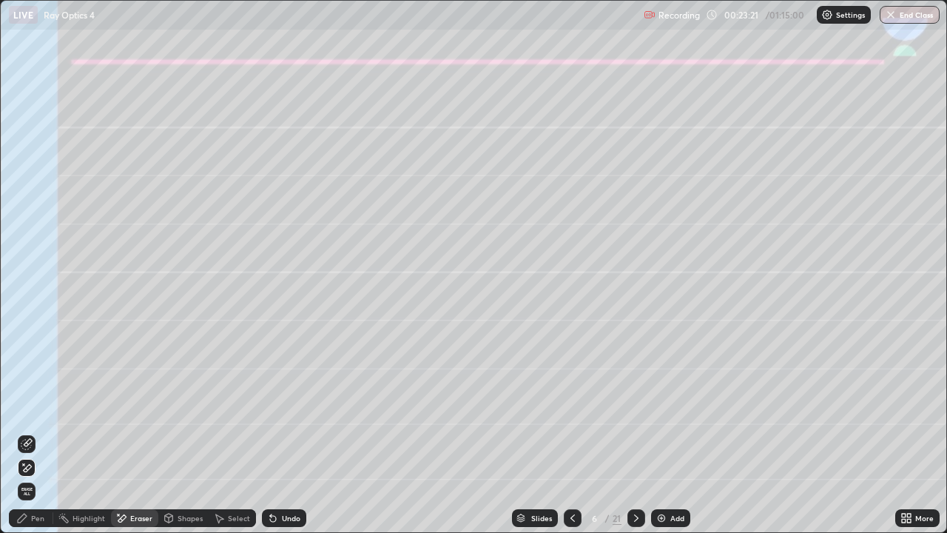
click at [30, 438] on icon at bounding box center [27, 444] width 12 height 12
click at [30, 438] on div "Pen" at bounding box center [31, 518] width 44 height 18
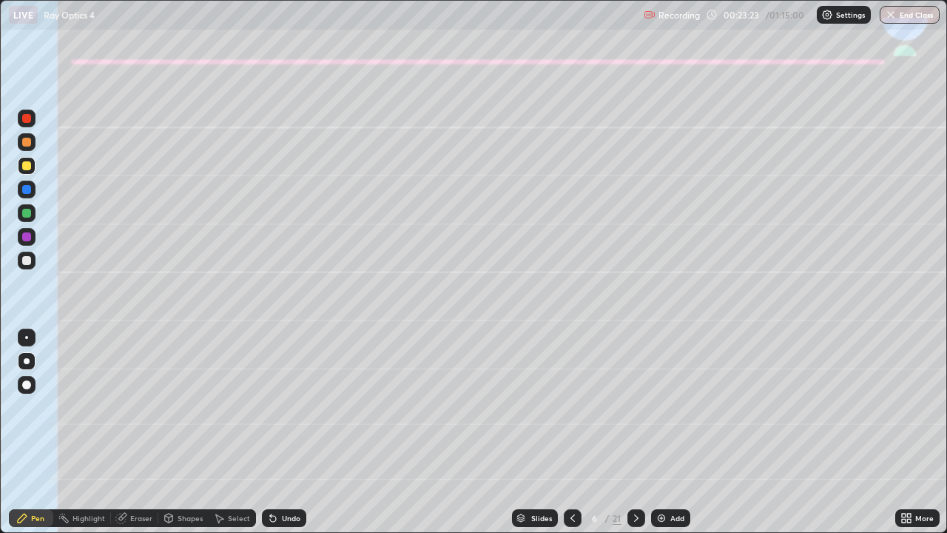
click at [132, 438] on div "Eraser" at bounding box center [134, 518] width 47 height 18
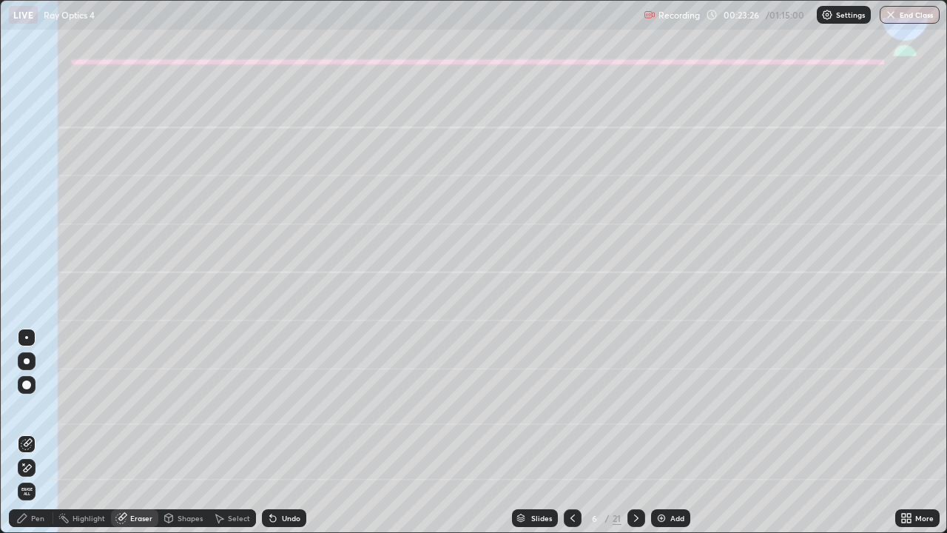
click at [30, 438] on div "Pen" at bounding box center [31, 518] width 44 height 18
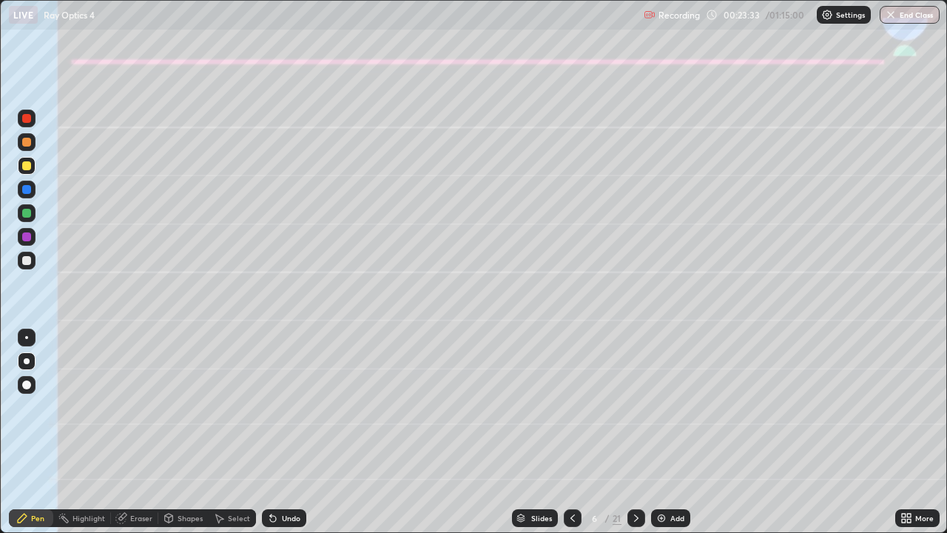
click at [24, 213] on div at bounding box center [26, 213] width 9 height 9
click at [192, 438] on div "Shapes" at bounding box center [190, 517] width 25 height 7
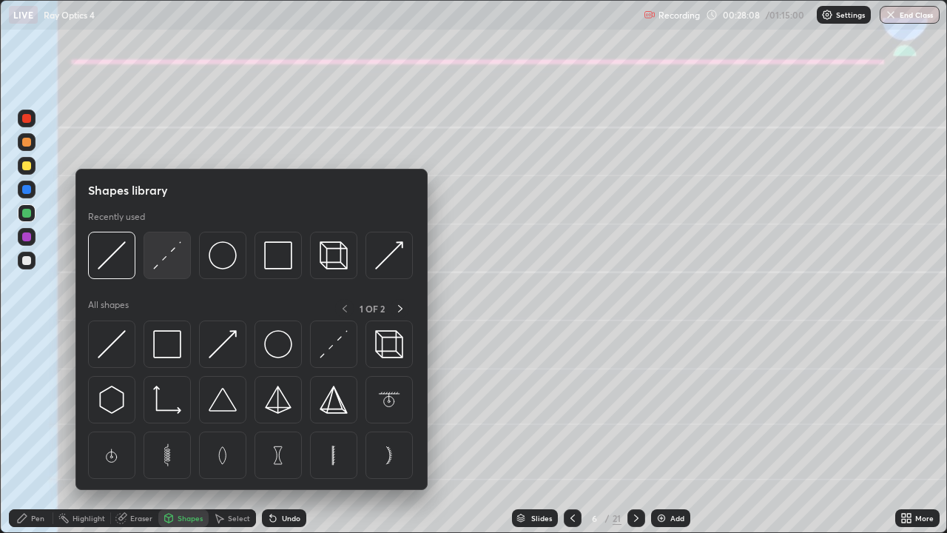
click at [166, 262] on img at bounding box center [167, 255] width 28 height 28
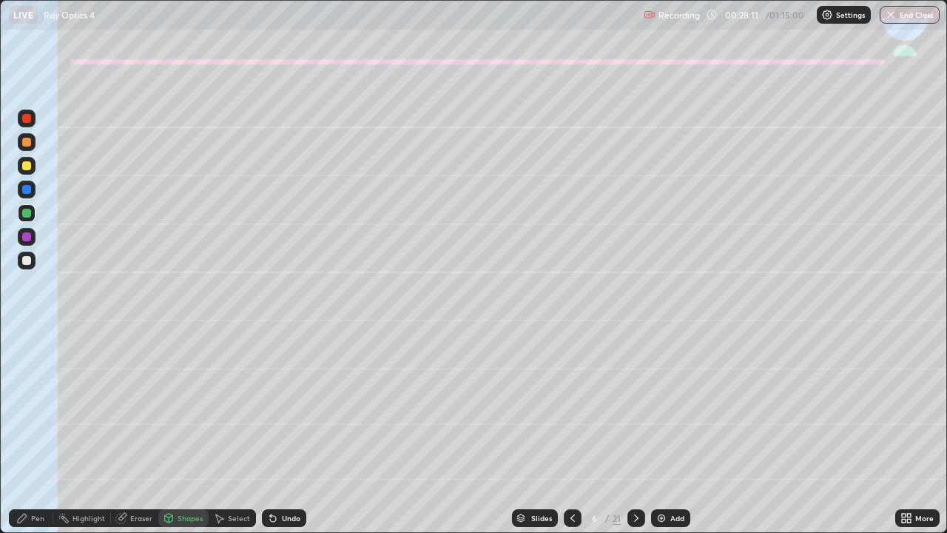
click at [21, 229] on div at bounding box center [27, 237] width 18 height 18
click at [26, 142] on div at bounding box center [26, 142] width 9 height 9
click at [282, 438] on div "Undo" at bounding box center [291, 517] width 18 height 7
click at [30, 438] on div "Pen" at bounding box center [31, 518] width 44 height 18
click at [195, 438] on div "Shapes" at bounding box center [190, 517] width 25 height 7
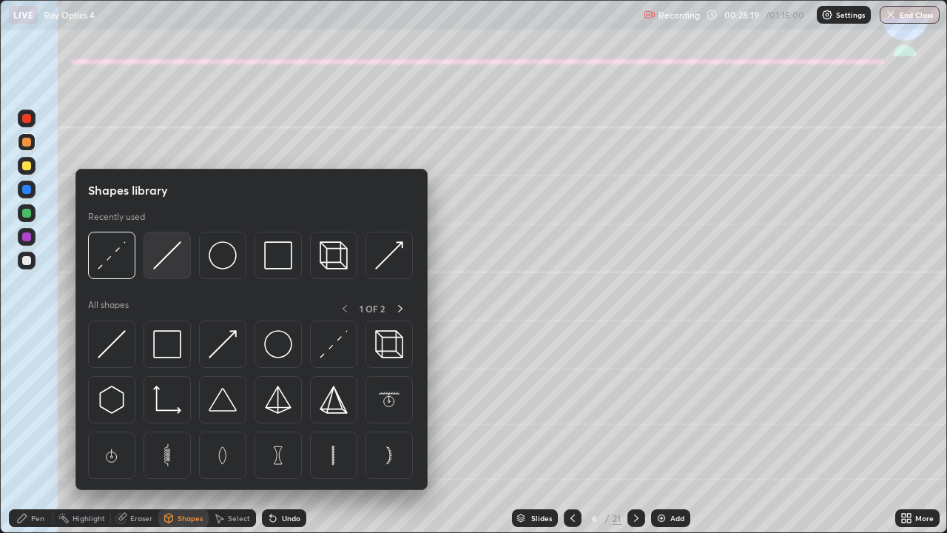
click at [172, 260] on img at bounding box center [167, 255] width 28 height 28
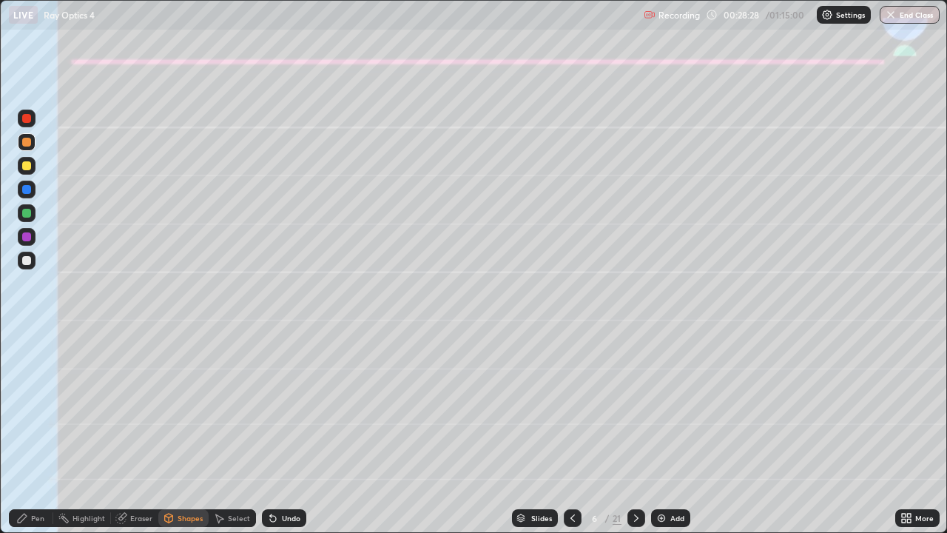
click at [34, 438] on div "Pen" at bounding box center [37, 517] width 13 height 7
click at [180, 438] on div "Shapes" at bounding box center [190, 517] width 25 height 7
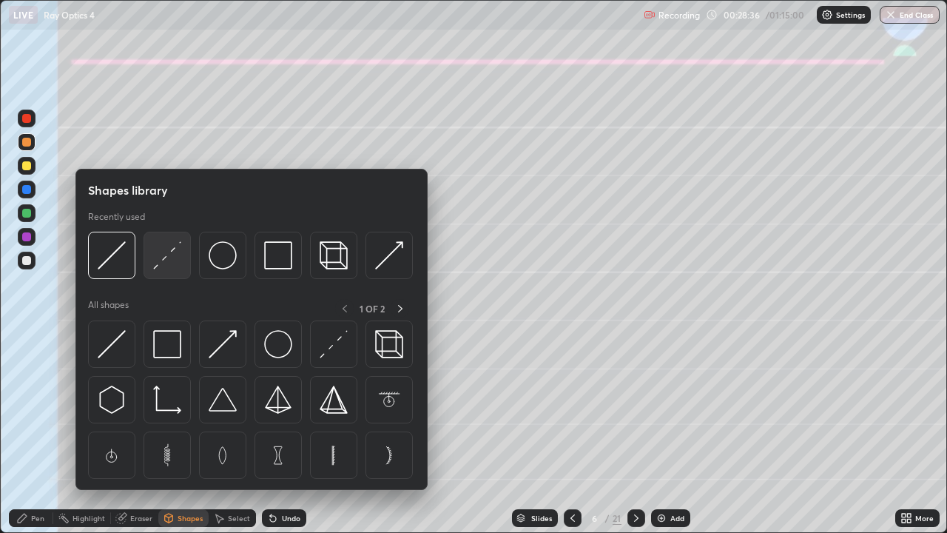
click at [160, 256] on img at bounding box center [167, 255] width 28 height 28
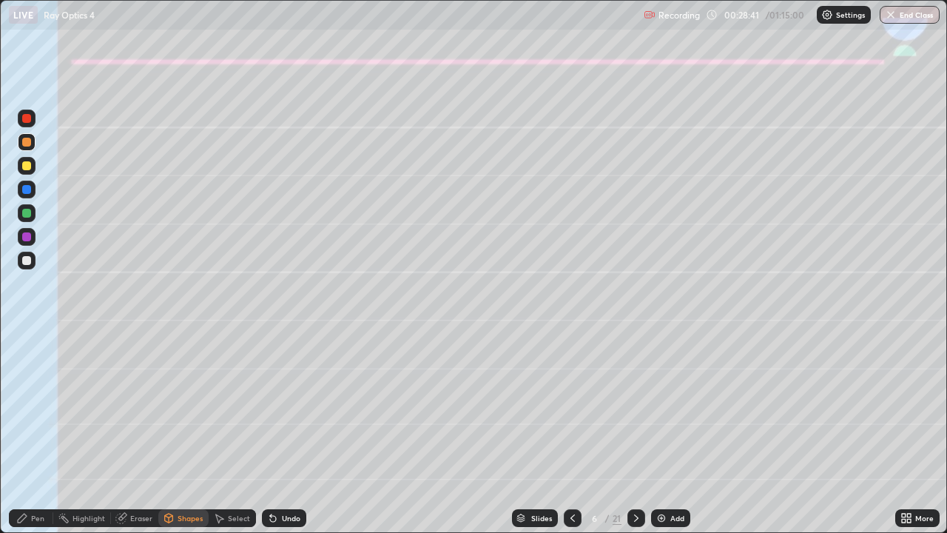
click at [31, 438] on div "Pen" at bounding box center [37, 517] width 13 height 7
click at [33, 264] on div at bounding box center [27, 260] width 18 height 18
click at [297, 438] on div "Undo" at bounding box center [284, 518] width 44 height 18
click at [29, 143] on div at bounding box center [26, 142] width 9 height 9
click at [22, 214] on div at bounding box center [26, 213] width 9 height 9
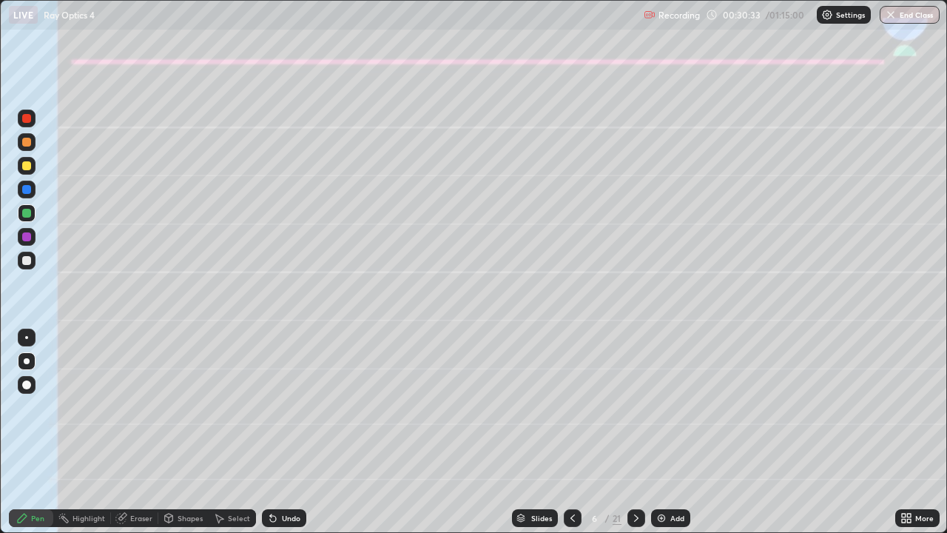
click at [292, 438] on div "Undo" at bounding box center [284, 518] width 44 height 18
click at [189, 438] on div "Shapes" at bounding box center [190, 517] width 25 height 7
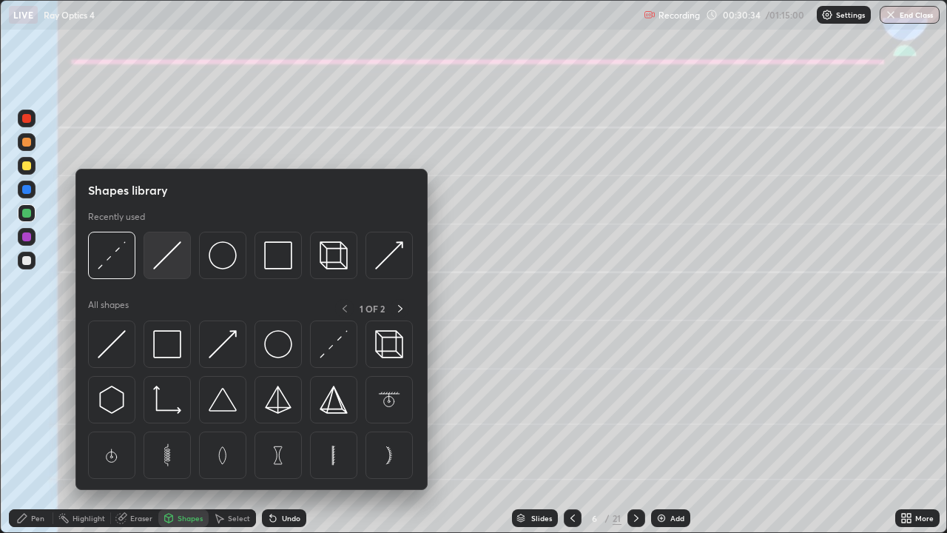
click at [167, 260] on img at bounding box center [167, 255] width 28 height 28
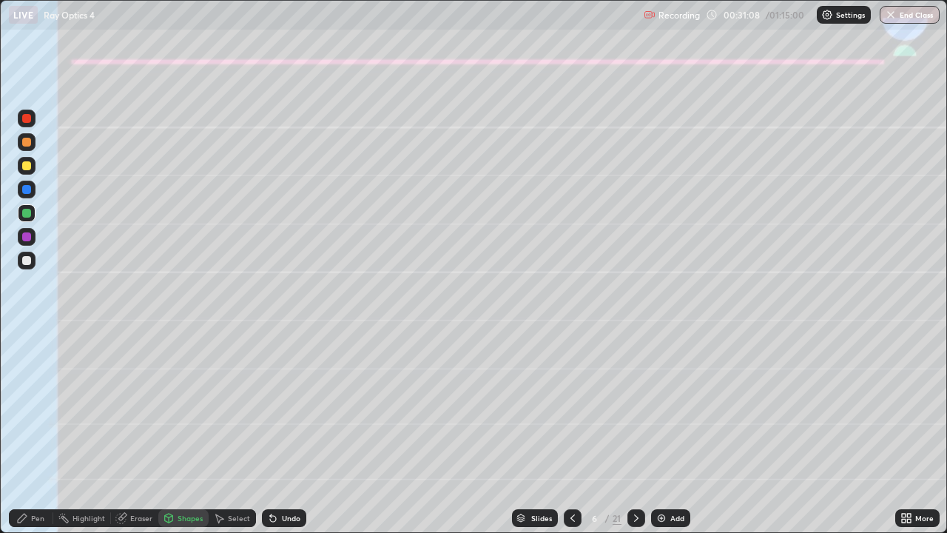
click at [139, 438] on div "Eraser" at bounding box center [134, 518] width 47 height 18
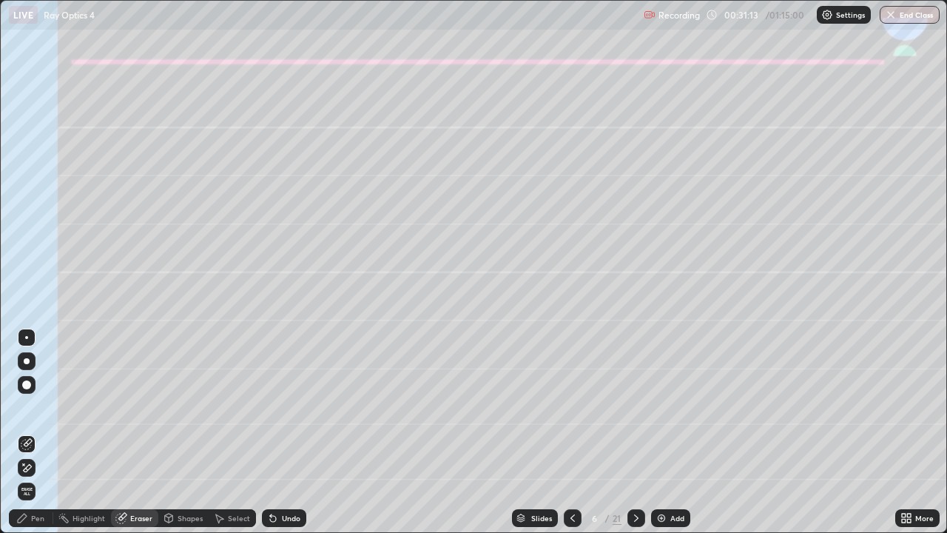
click at [18, 438] on icon at bounding box center [22, 517] width 9 height 9
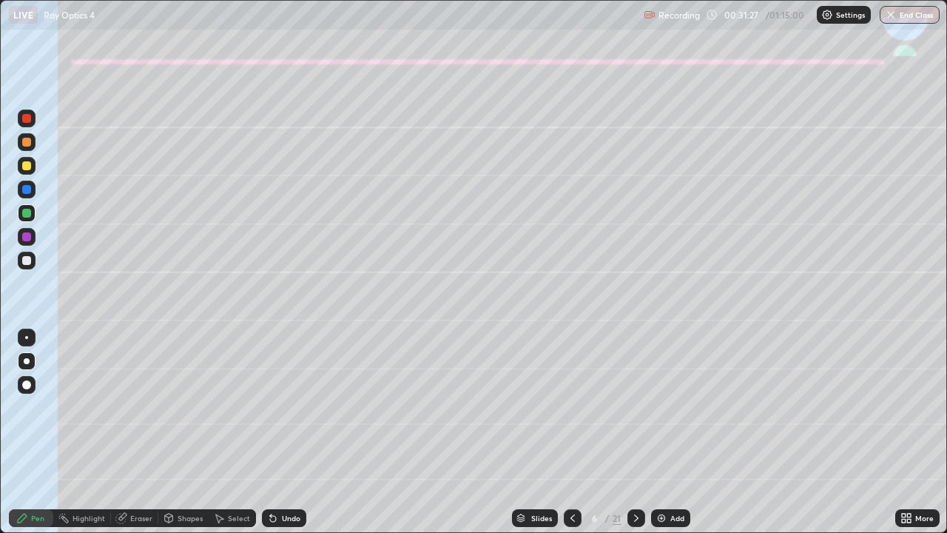
click at [33, 164] on div at bounding box center [27, 166] width 18 height 18
click at [30, 189] on div at bounding box center [26, 189] width 9 height 9
click at [139, 438] on div "Eraser" at bounding box center [141, 517] width 22 height 7
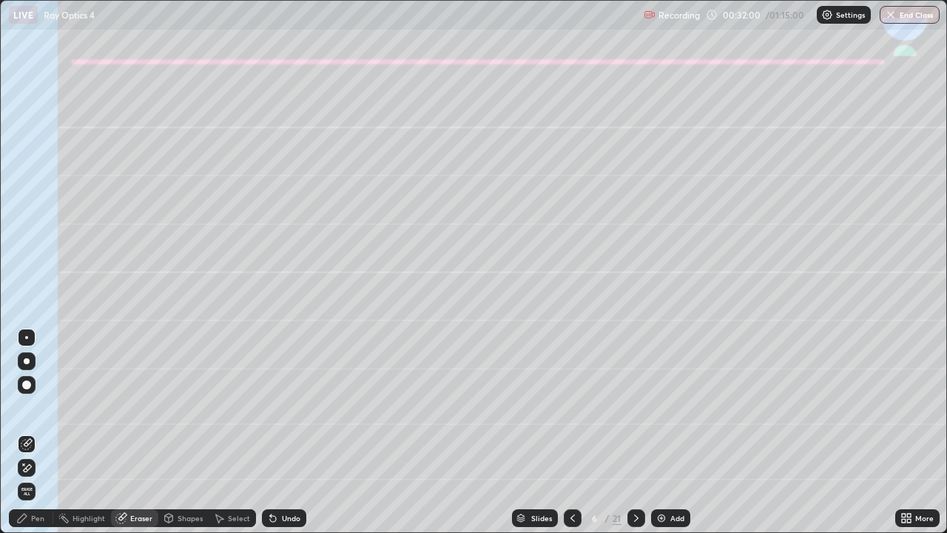
click at [36, 438] on div "Pen" at bounding box center [37, 517] width 13 height 7
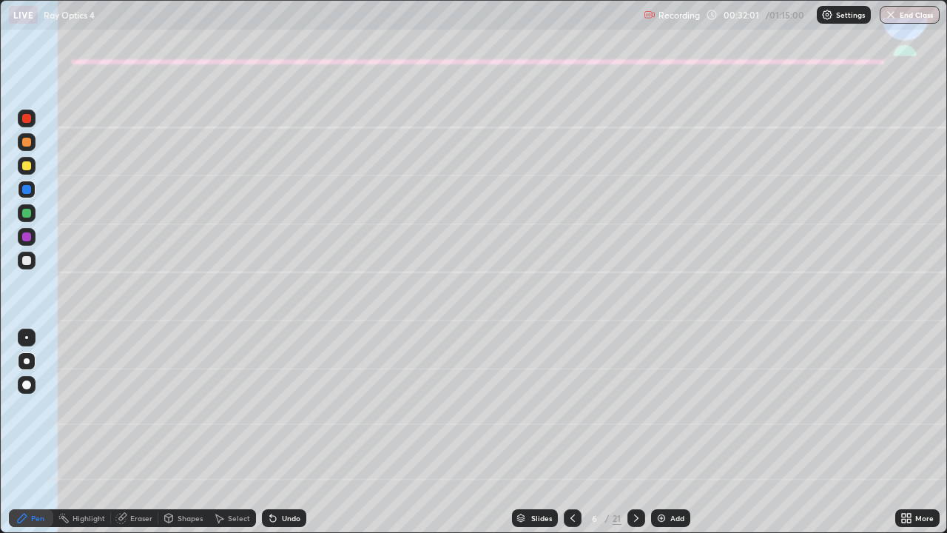
click at [25, 144] on div at bounding box center [26, 142] width 9 height 9
click at [27, 144] on div at bounding box center [26, 142] width 9 height 9
click at [27, 209] on div at bounding box center [26, 213] width 9 height 9
click at [276, 438] on icon at bounding box center [273, 518] width 12 height 12
click at [27, 257] on div at bounding box center [26, 260] width 9 height 9
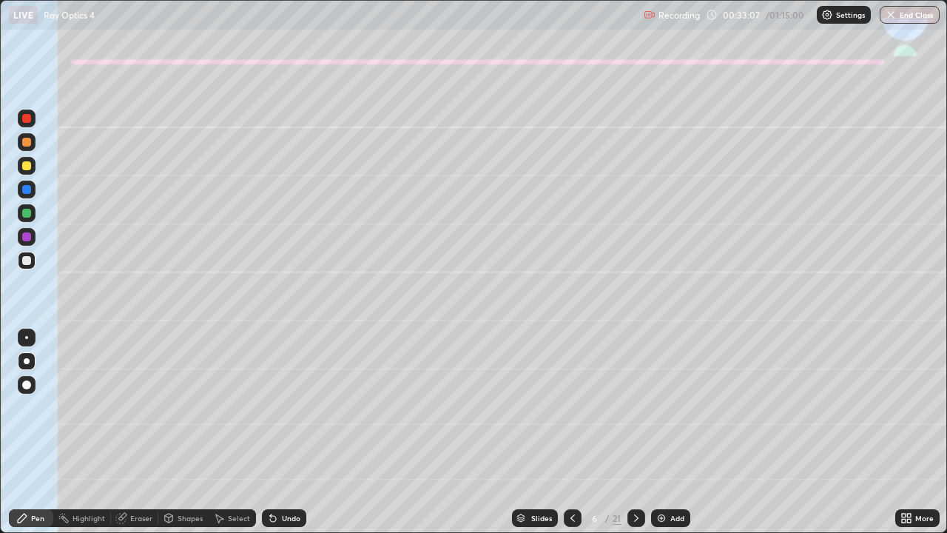
click at [27, 143] on div at bounding box center [26, 142] width 9 height 9
click at [24, 214] on div at bounding box center [26, 213] width 9 height 9
click at [634, 438] on icon at bounding box center [636, 517] width 4 height 7
click at [27, 167] on div at bounding box center [26, 165] width 9 height 9
click at [279, 438] on div "Undo" at bounding box center [284, 518] width 44 height 18
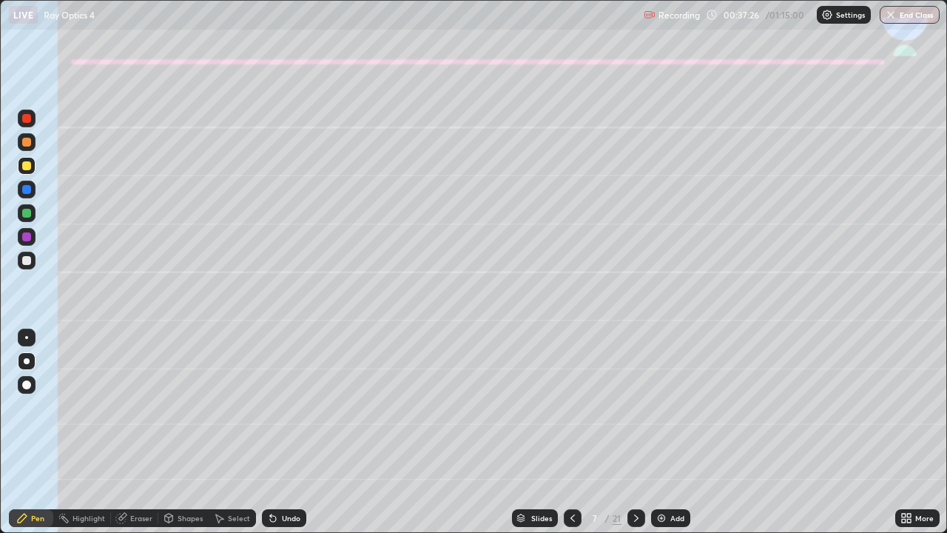
click at [271, 438] on icon at bounding box center [273, 519] width 6 height 6
click at [274, 438] on icon at bounding box center [273, 518] width 12 height 12
click at [186, 438] on div "Shapes" at bounding box center [183, 518] width 50 height 18
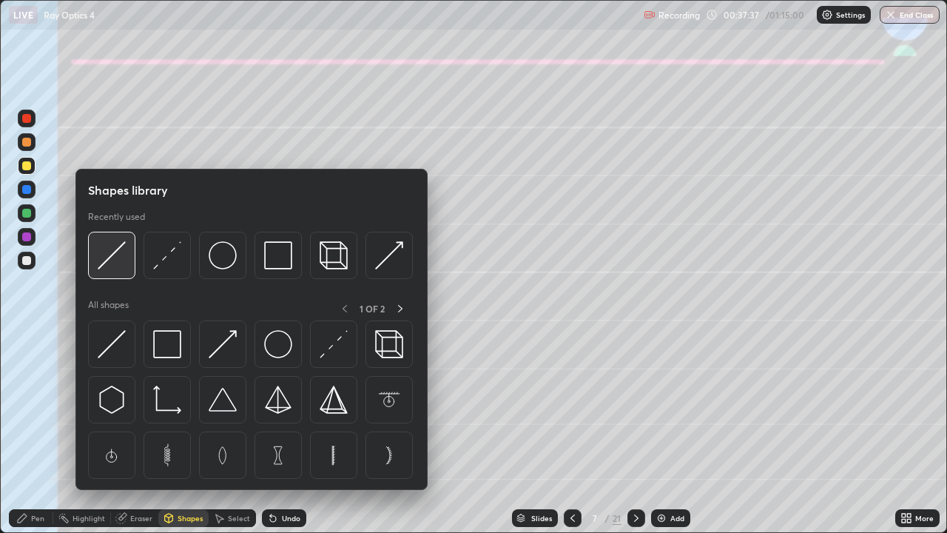
click at [118, 254] on img at bounding box center [112, 255] width 28 height 28
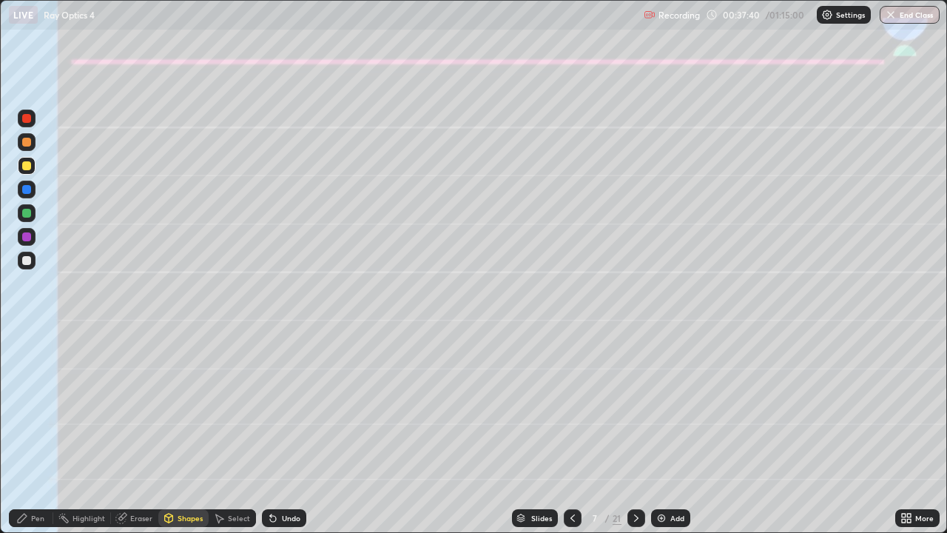
click at [282, 438] on div "Undo" at bounding box center [291, 517] width 18 height 7
click at [24, 438] on icon at bounding box center [22, 517] width 9 height 9
click at [21, 259] on div at bounding box center [27, 260] width 18 height 18
click at [179, 438] on div "Shapes" at bounding box center [190, 517] width 25 height 7
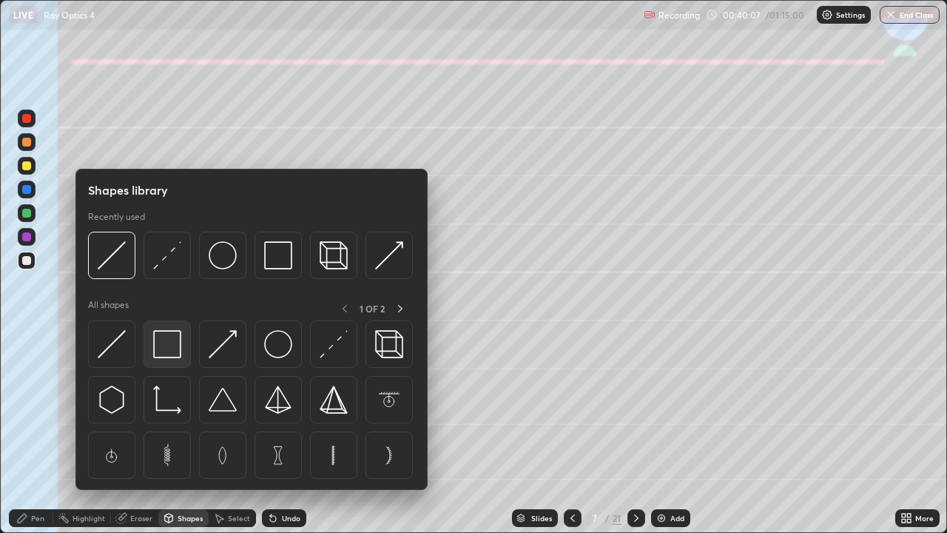
click at [176, 352] on img at bounding box center [167, 344] width 28 height 28
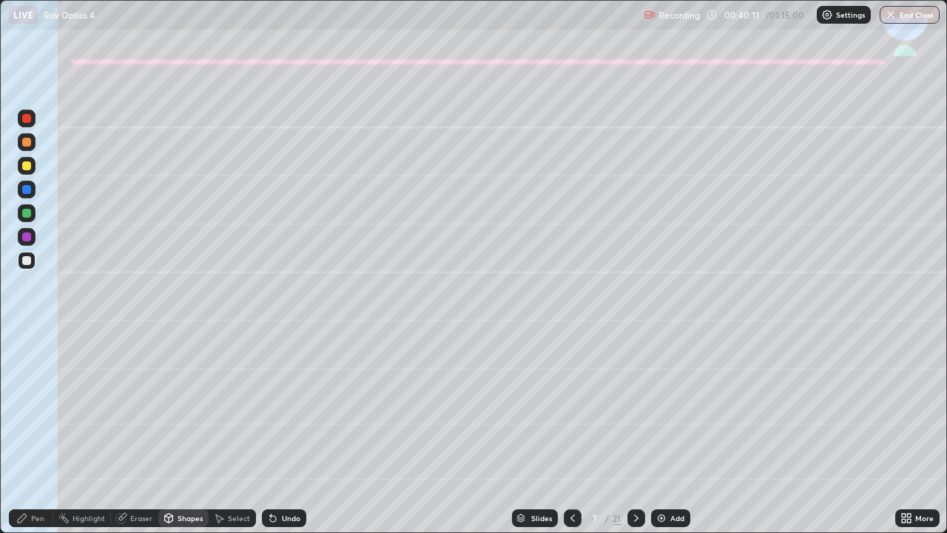
click at [38, 438] on div "Pen" at bounding box center [37, 517] width 13 height 7
click at [23, 214] on div at bounding box center [26, 213] width 9 height 9
click at [283, 438] on div "Undo" at bounding box center [284, 518] width 44 height 18
click at [275, 438] on icon at bounding box center [273, 518] width 12 height 12
click at [271, 438] on icon at bounding box center [273, 519] width 6 height 6
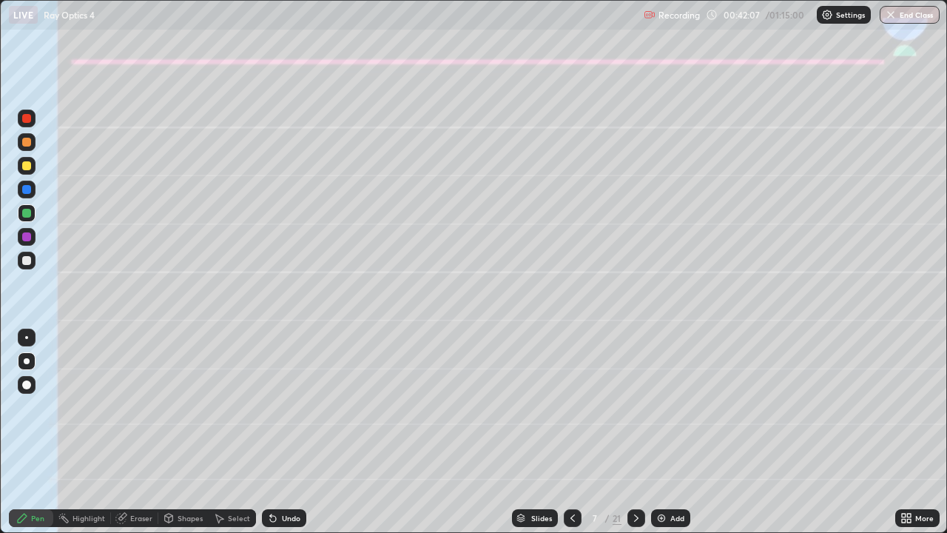
click at [137, 438] on div "Eraser" at bounding box center [141, 517] width 22 height 7
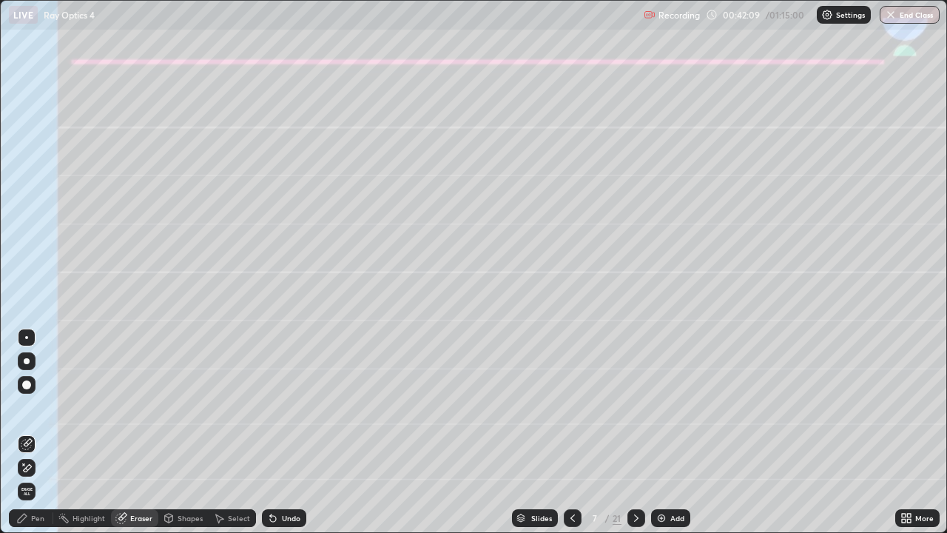
click at [27, 438] on icon at bounding box center [22, 518] width 12 height 12
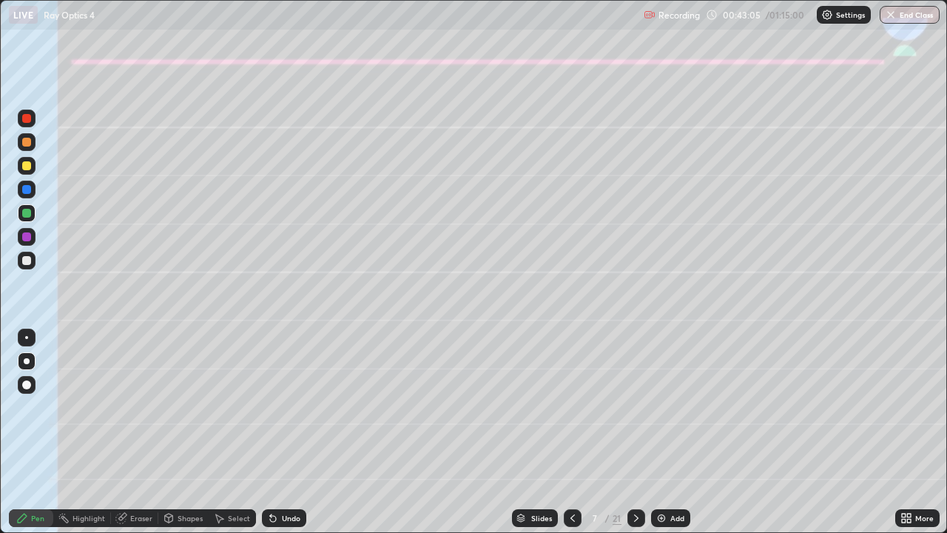
click at [287, 438] on div "Undo" at bounding box center [291, 517] width 18 height 7
click at [282, 438] on div "Undo" at bounding box center [291, 517] width 18 height 7
click at [277, 438] on div "Undo" at bounding box center [284, 518] width 44 height 18
click at [641, 438] on div at bounding box center [636, 518] width 18 height 18
click at [31, 167] on div at bounding box center [27, 166] width 18 height 18
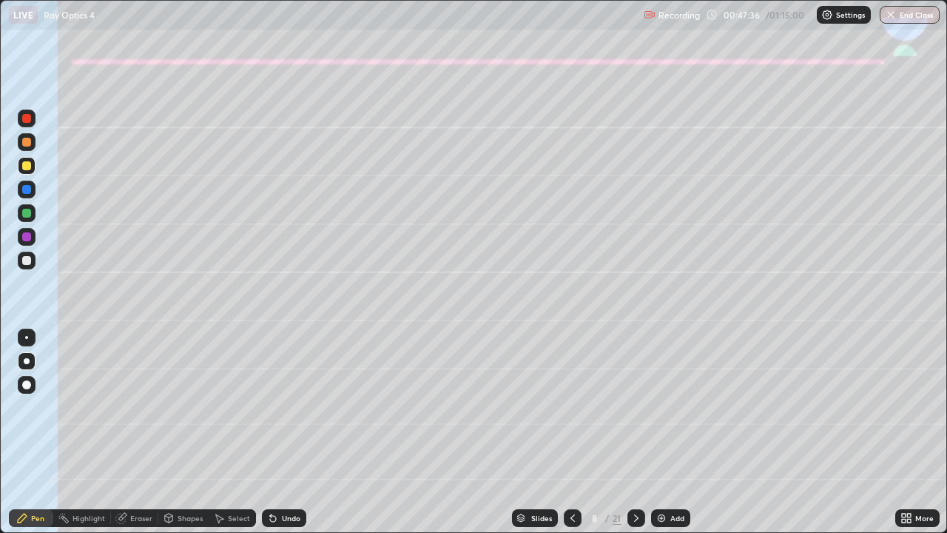
click at [188, 438] on div "Shapes" at bounding box center [190, 517] width 25 height 7
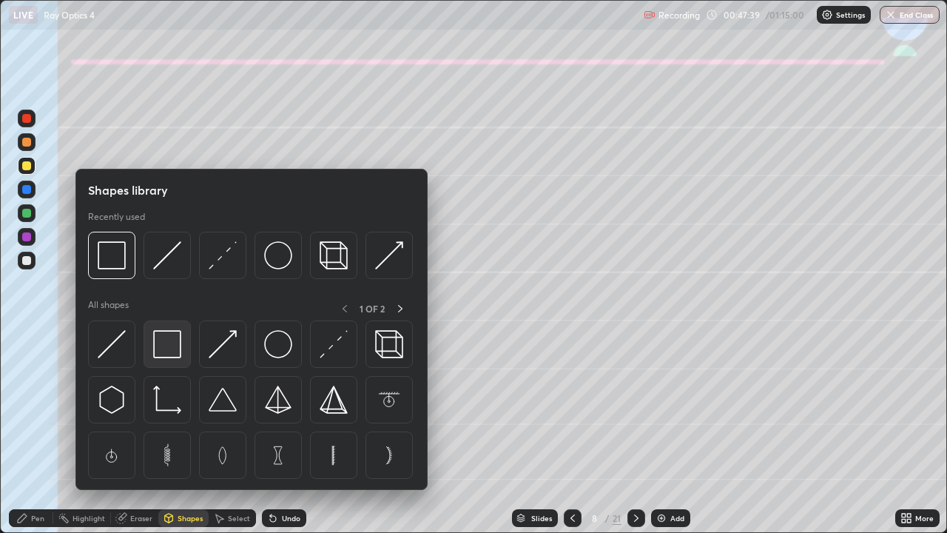
click at [169, 336] on img at bounding box center [167, 344] width 28 height 28
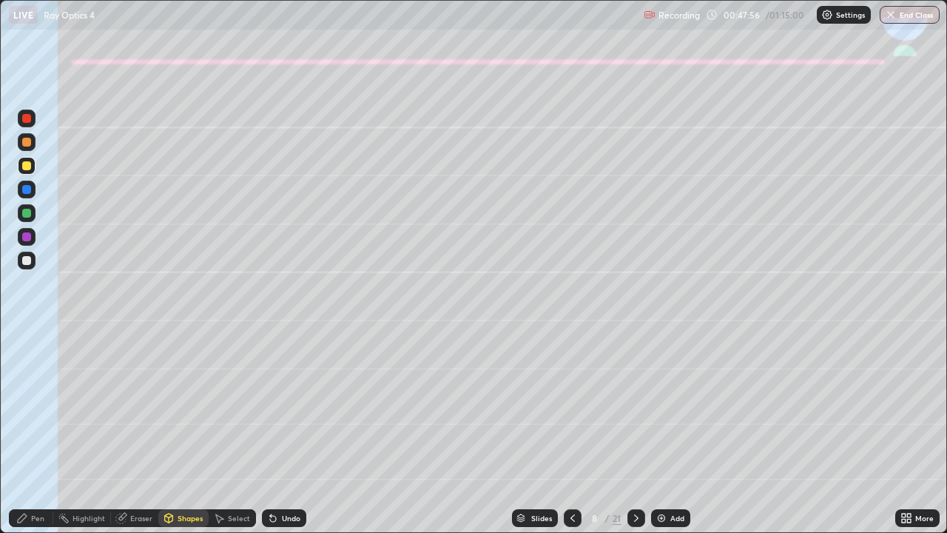
click at [27, 438] on icon at bounding box center [22, 518] width 12 height 12
click at [274, 438] on icon at bounding box center [273, 519] width 6 height 6
click at [30, 189] on div at bounding box center [26, 189] width 9 height 9
click at [288, 438] on div "Undo" at bounding box center [281, 518] width 50 height 30
click at [180, 438] on div "Shapes" at bounding box center [190, 517] width 25 height 7
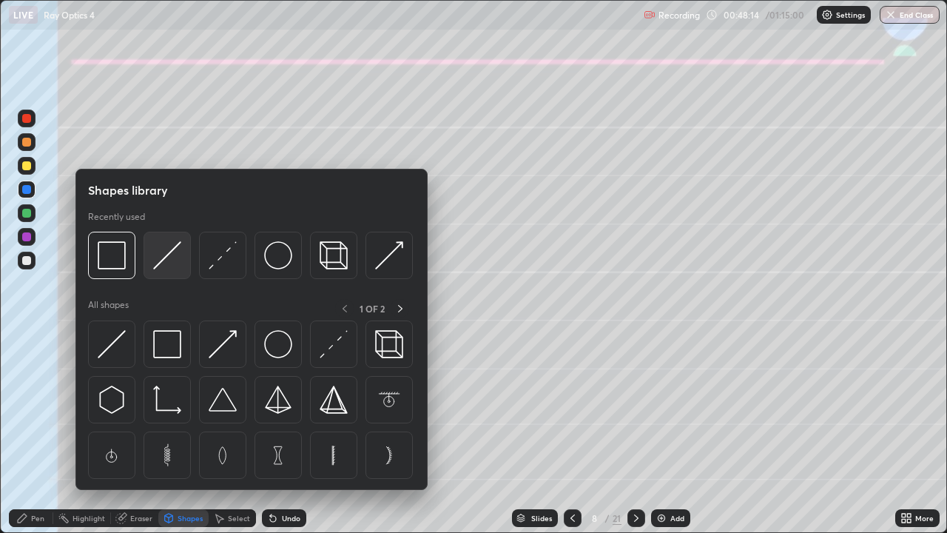
click at [166, 257] on img at bounding box center [167, 255] width 28 height 28
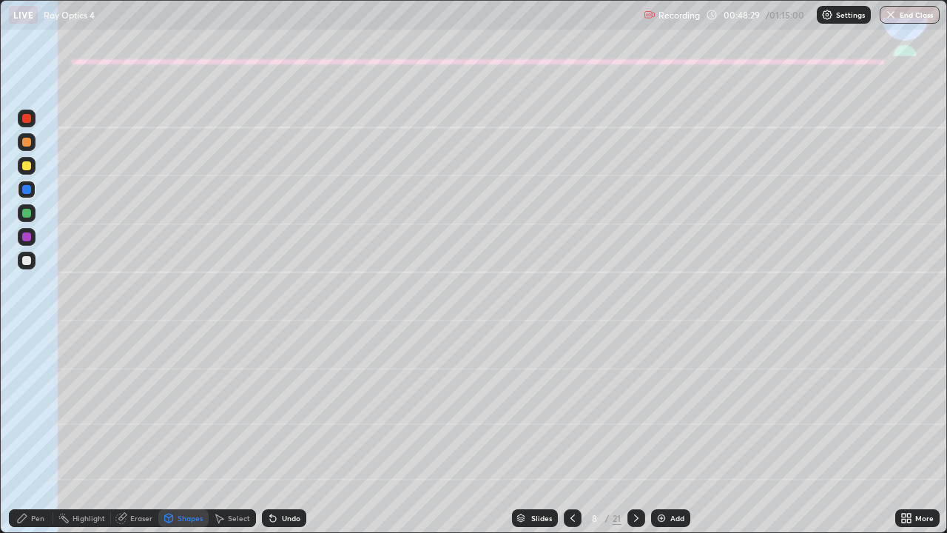
click at [278, 438] on div "Undo" at bounding box center [284, 518] width 44 height 18
click at [282, 438] on div "Undo" at bounding box center [291, 517] width 18 height 7
click at [277, 438] on div "Undo" at bounding box center [284, 518] width 44 height 18
click at [274, 438] on icon at bounding box center [273, 518] width 12 height 12
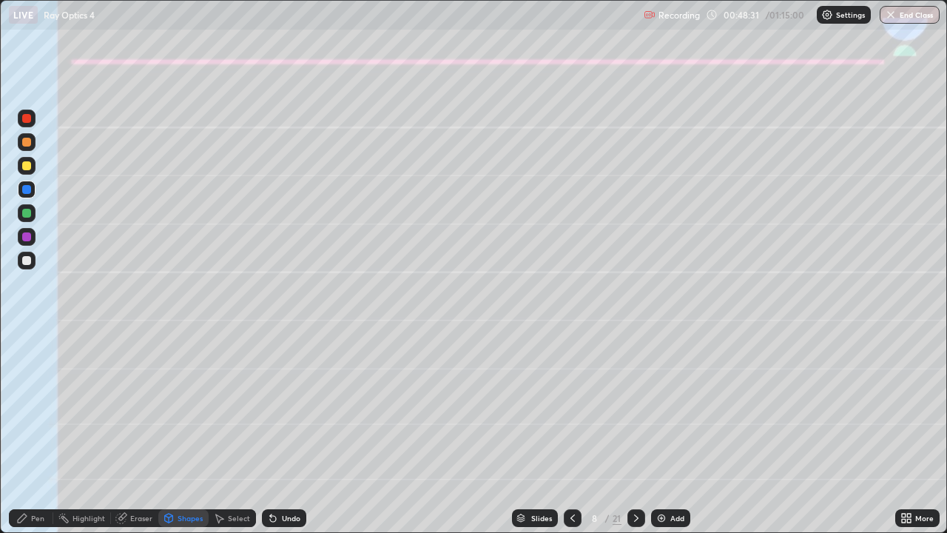
click at [272, 438] on icon at bounding box center [273, 518] width 12 height 12
click at [271, 438] on icon at bounding box center [273, 518] width 12 height 12
click at [269, 438] on icon at bounding box center [273, 518] width 12 height 12
click at [278, 438] on div "Undo" at bounding box center [284, 518] width 44 height 18
click at [143, 438] on div "Eraser" at bounding box center [141, 517] width 22 height 7
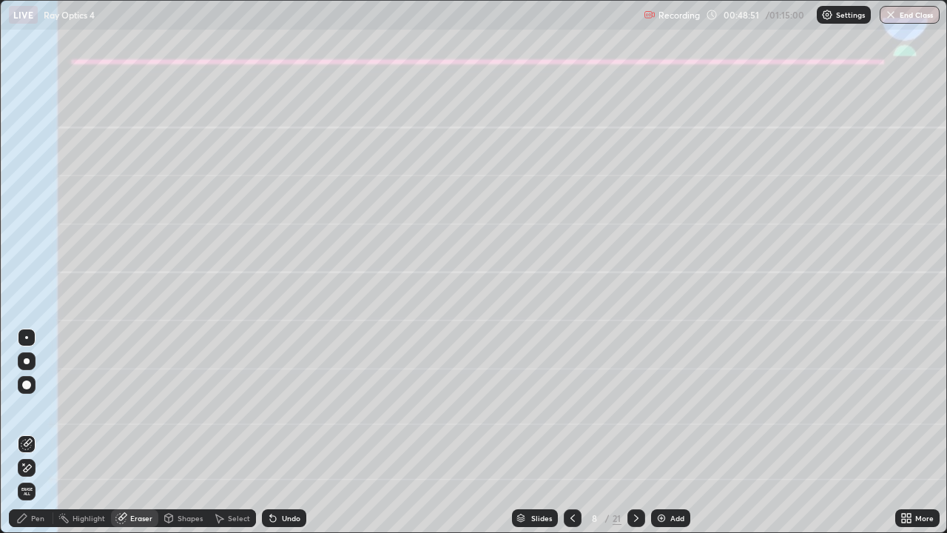
click at [33, 438] on div "Pen" at bounding box center [37, 517] width 13 height 7
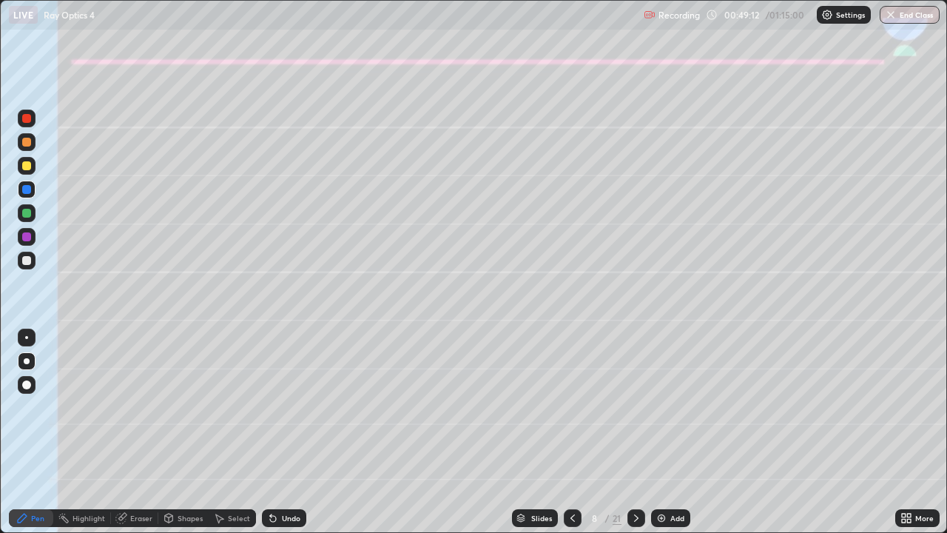
click at [28, 144] on div at bounding box center [26, 142] width 9 height 9
click at [25, 258] on div at bounding box center [26, 260] width 9 height 9
click at [192, 438] on div "Shapes" at bounding box center [190, 517] width 25 height 7
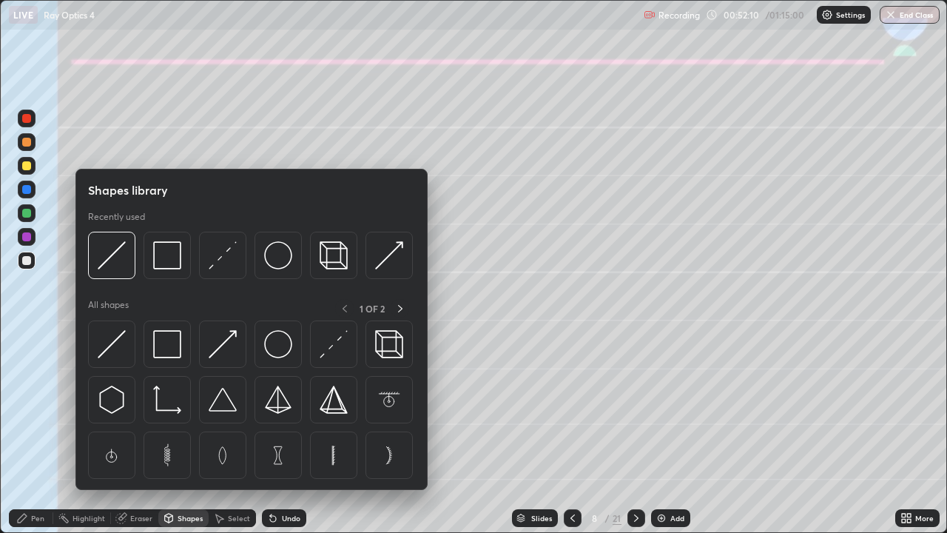
click at [33, 243] on div at bounding box center [27, 237] width 18 height 18
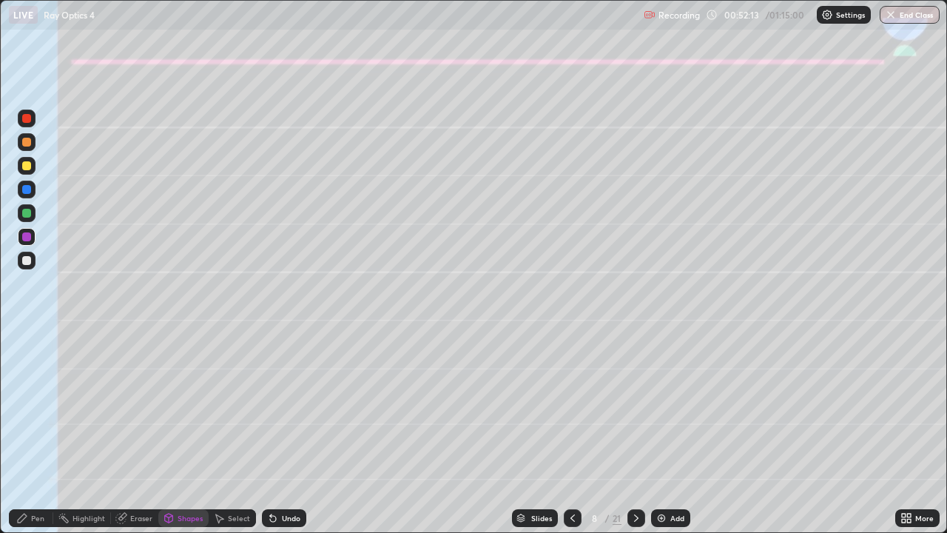
click at [178, 438] on div "Shapes" at bounding box center [190, 517] width 25 height 7
click at [26, 142] on div at bounding box center [26, 142] width 9 height 9
click at [33, 172] on div at bounding box center [27, 166] width 18 height 18
click at [185, 438] on div "Shapes" at bounding box center [190, 517] width 25 height 7
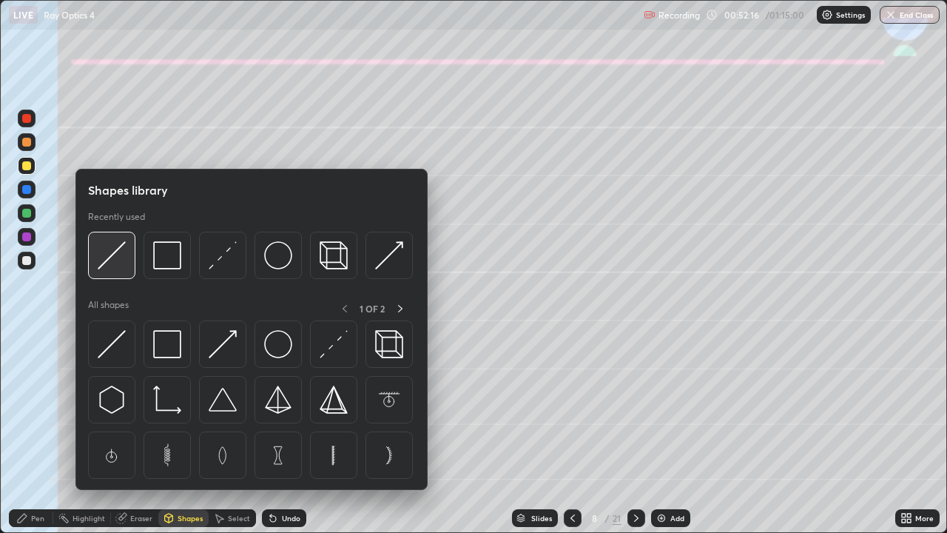
click at [120, 258] on img at bounding box center [112, 255] width 28 height 28
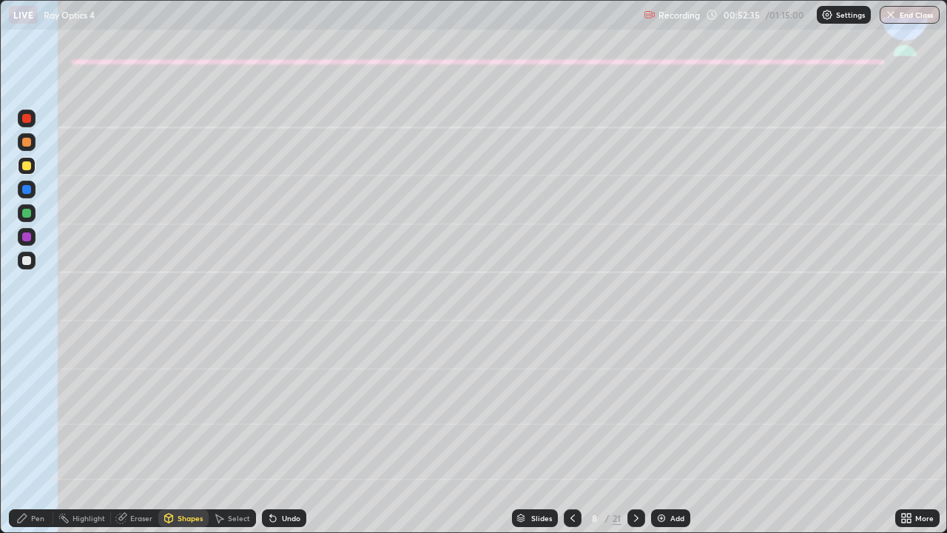
click at [36, 438] on div "Pen" at bounding box center [37, 517] width 13 height 7
click at [287, 438] on div "Undo" at bounding box center [291, 517] width 18 height 7
click at [19, 256] on div at bounding box center [27, 260] width 18 height 18
click at [167, 438] on icon at bounding box center [169, 517] width 8 height 2
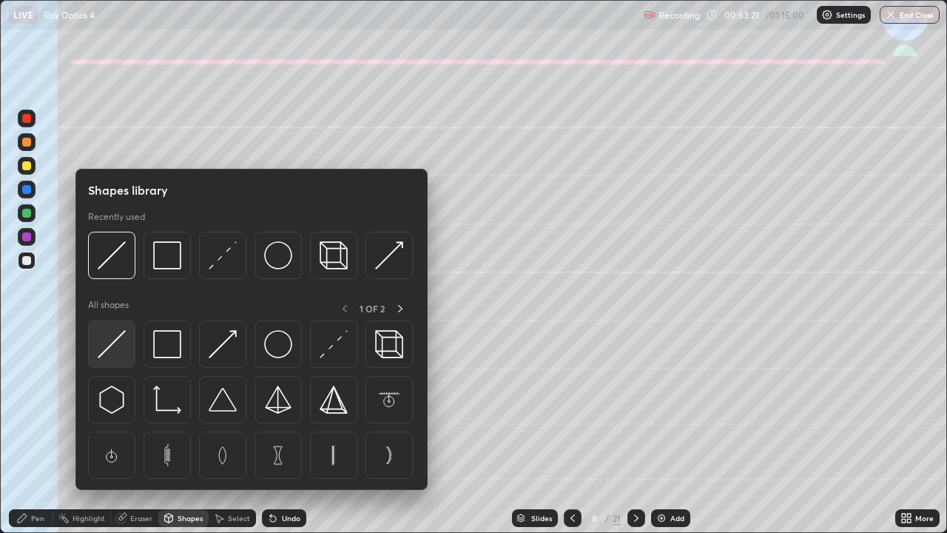
click at [118, 335] on img at bounding box center [112, 344] width 28 height 28
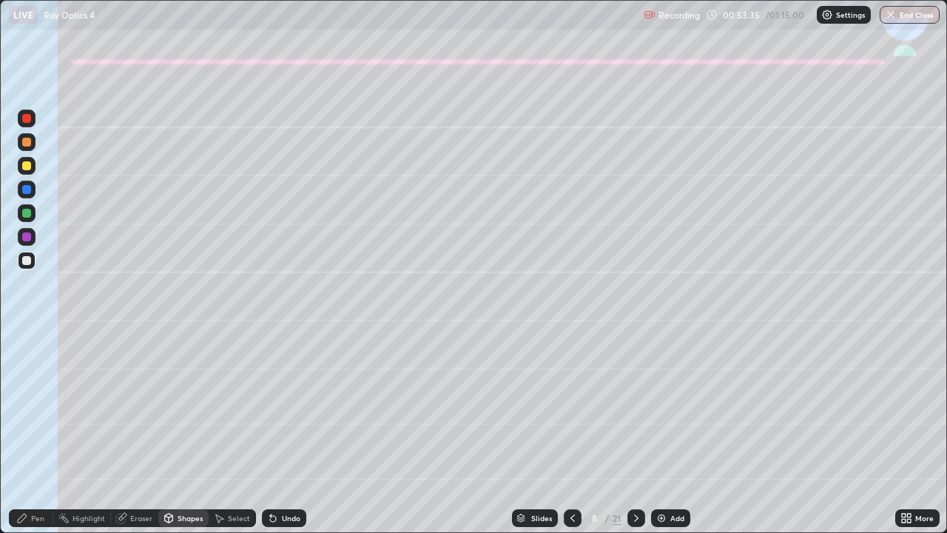
click at [36, 438] on div "Pen" at bounding box center [37, 517] width 13 height 7
click at [135, 438] on div "Eraser" at bounding box center [141, 517] width 22 height 7
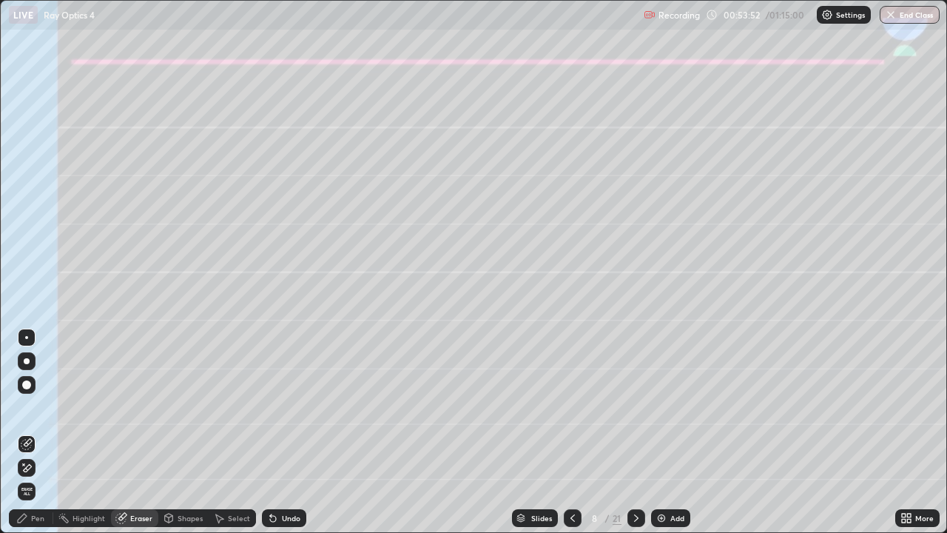
click at [187, 438] on div "Shapes" at bounding box center [190, 517] width 25 height 7
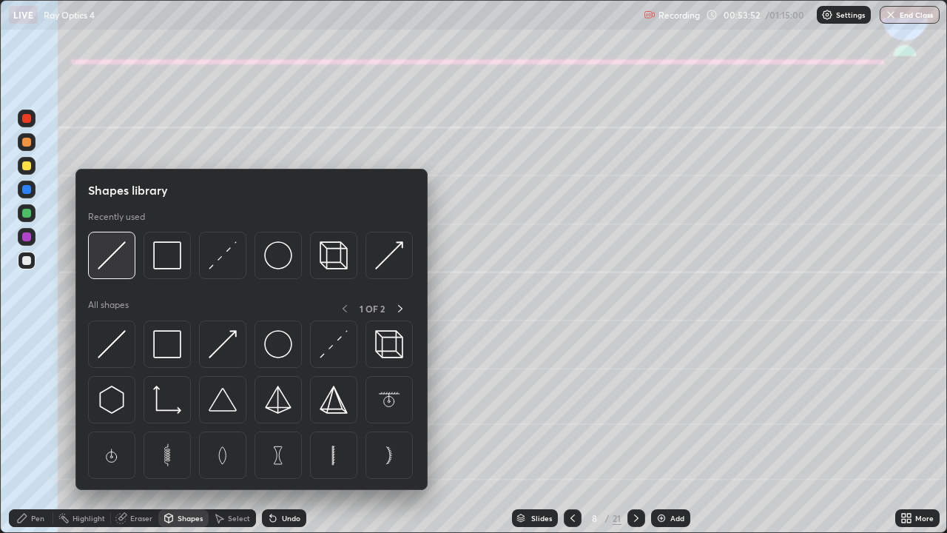
click at [124, 258] on img at bounding box center [112, 255] width 28 height 28
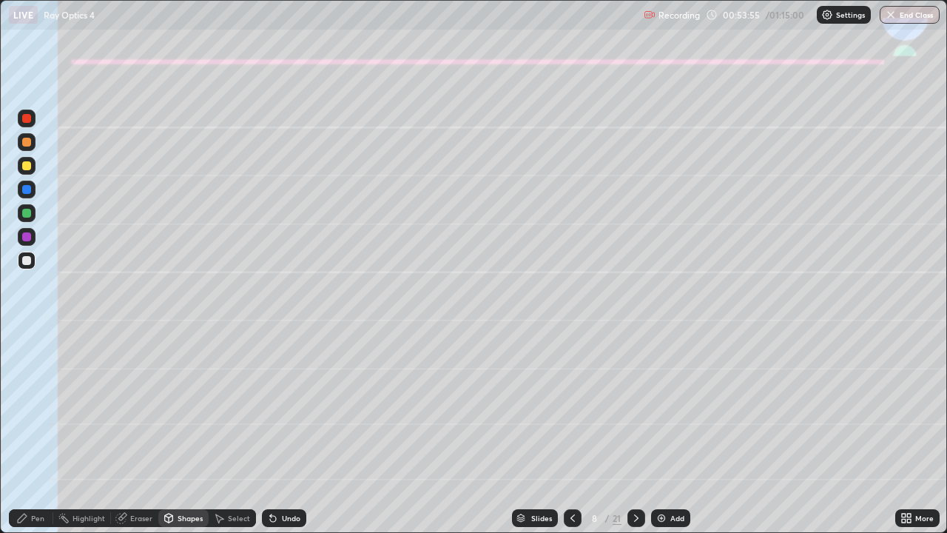
click at [33, 438] on div "Pen" at bounding box center [31, 518] width 44 height 18
click at [149, 438] on div "Eraser" at bounding box center [141, 517] width 22 height 7
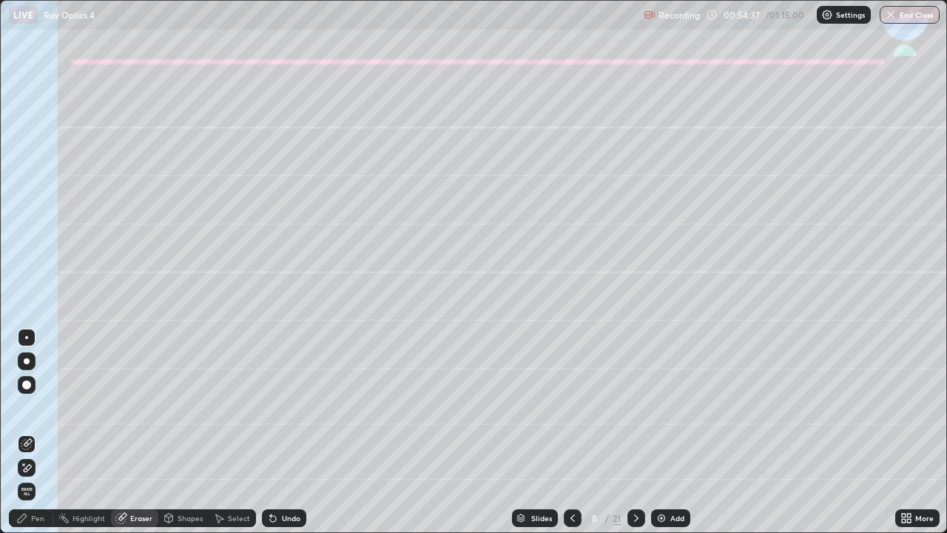
click at [38, 438] on div "Pen" at bounding box center [37, 517] width 13 height 7
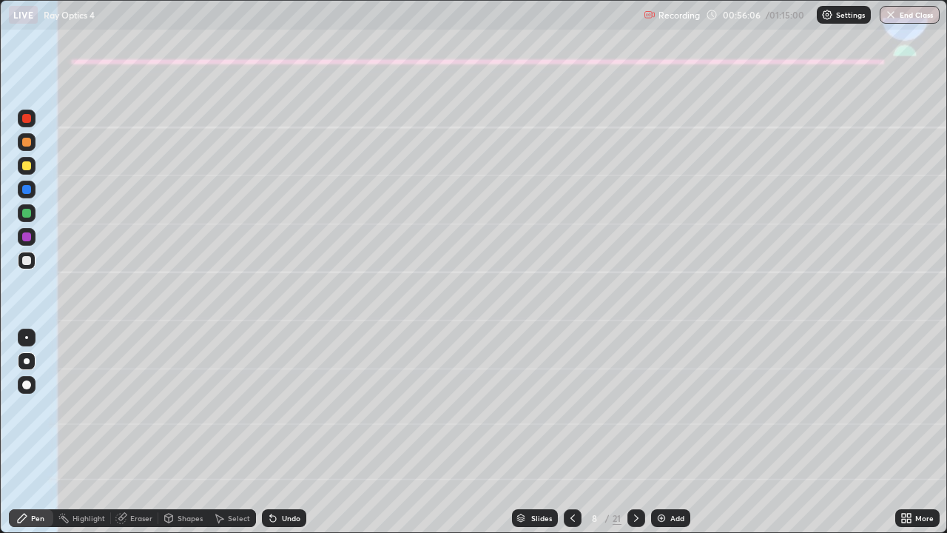
click at [35, 166] on div at bounding box center [27, 166] width 18 height 18
click at [632, 438] on icon at bounding box center [636, 518] width 12 height 12
click at [29, 214] on div at bounding box center [26, 213] width 9 height 9
click at [180, 438] on div "Shapes" at bounding box center [190, 517] width 25 height 7
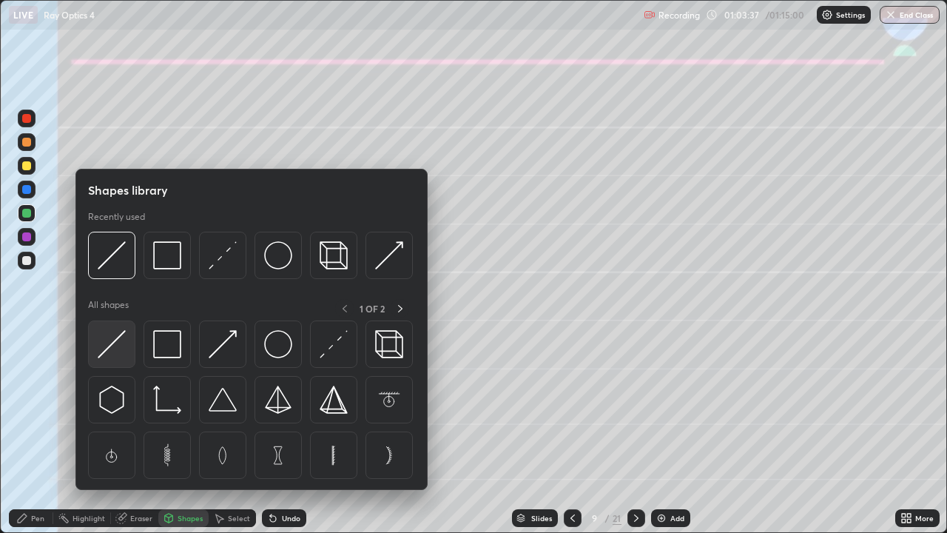
click at [112, 341] on img at bounding box center [112, 344] width 28 height 28
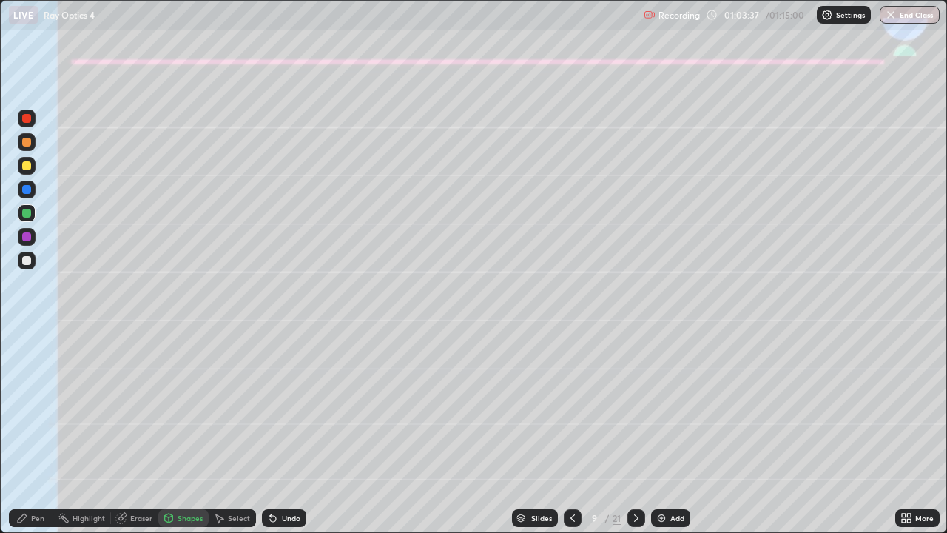
click at [21, 266] on div at bounding box center [27, 260] width 18 height 18
click at [25, 438] on icon at bounding box center [22, 518] width 12 height 12
click at [185, 438] on div "Shapes" at bounding box center [190, 517] width 25 height 7
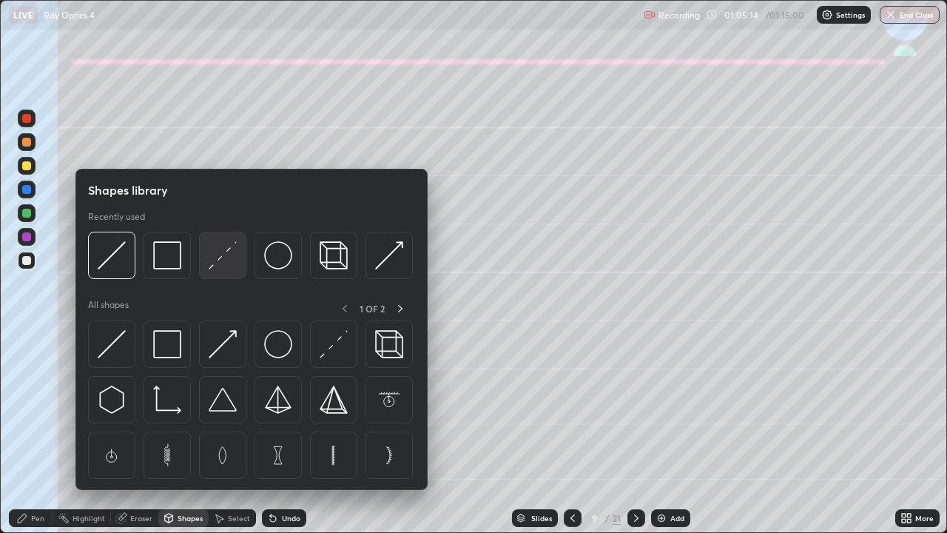
click at [210, 268] on img at bounding box center [223, 255] width 28 height 28
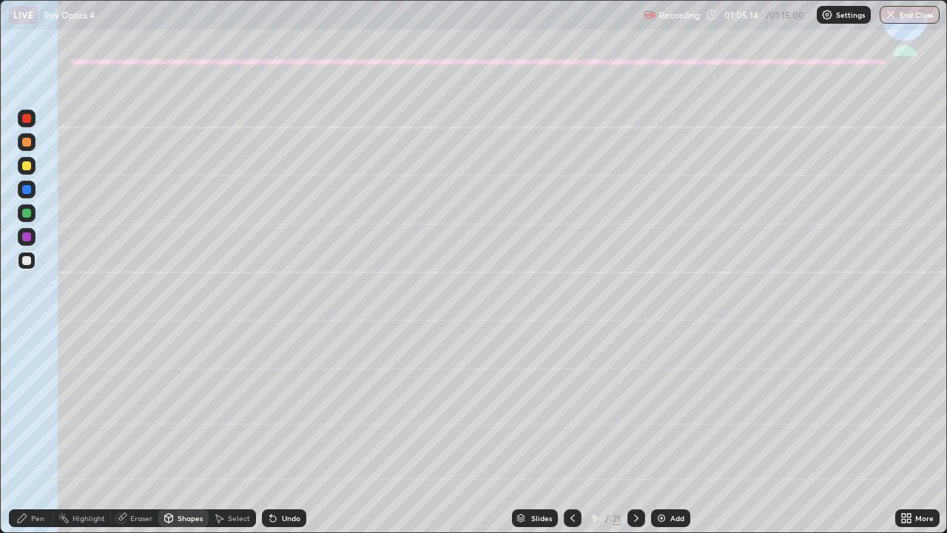
click at [35, 237] on div at bounding box center [27, 237] width 18 height 18
click at [41, 438] on div "Pen" at bounding box center [37, 517] width 13 height 7
click at [24, 166] on div at bounding box center [26, 165] width 9 height 9
click at [189, 438] on div "Shapes" at bounding box center [190, 517] width 25 height 7
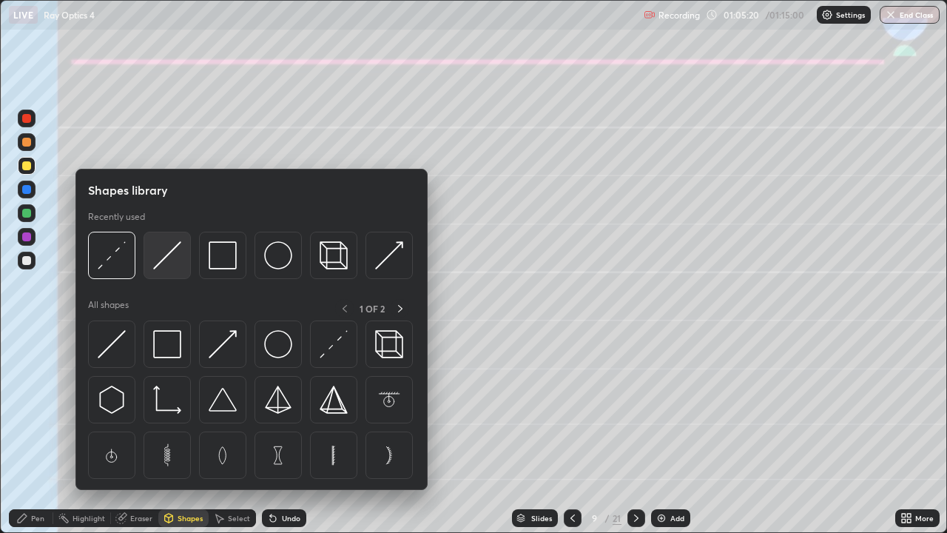
click at [168, 263] on img at bounding box center [167, 255] width 28 height 28
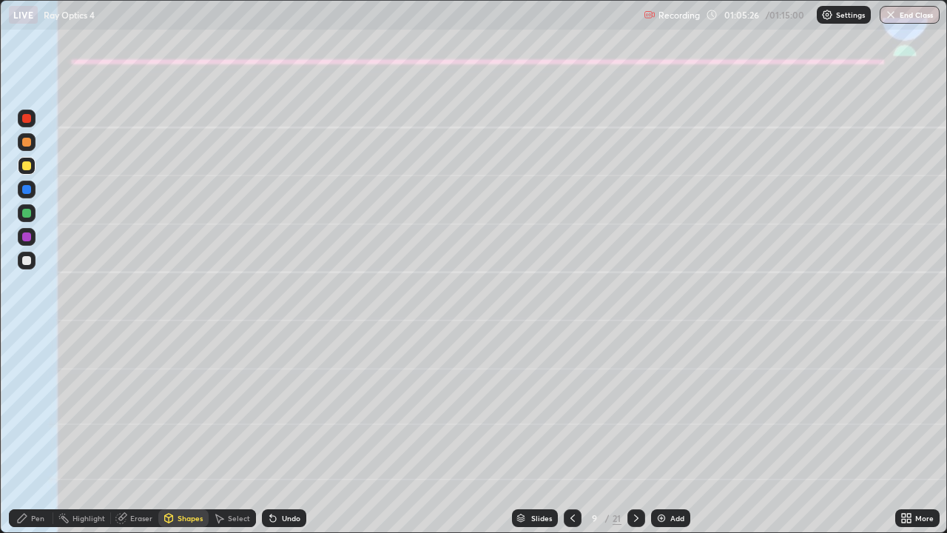
click at [40, 438] on div "Pen" at bounding box center [31, 518] width 44 height 18
click at [28, 212] on div at bounding box center [26, 213] width 9 height 9
click at [277, 438] on div "Undo" at bounding box center [284, 518] width 44 height 18
click at [28, 263] on div at bounding box center [26, 260] width 9 height 9
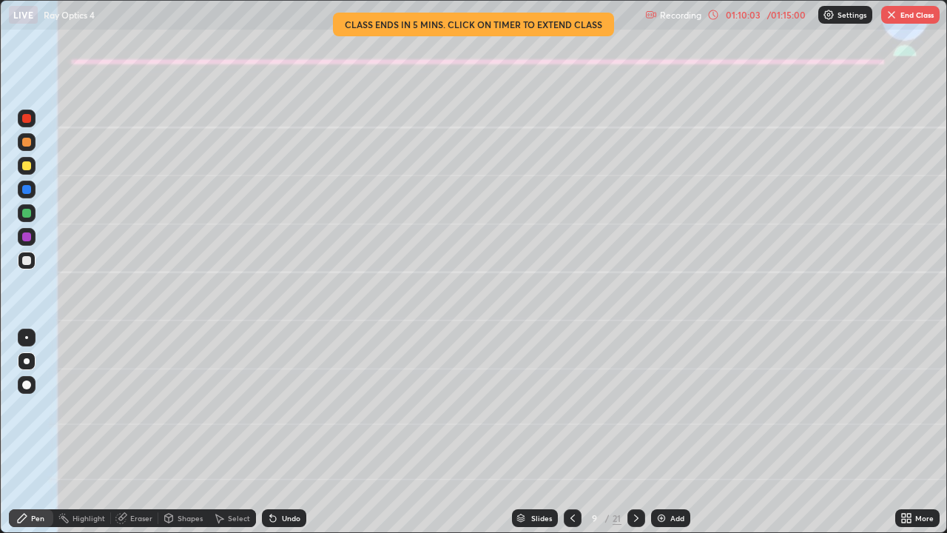
click at [930, 12] on button "End Class" at bounding box center [910, 15] width 58 height 18
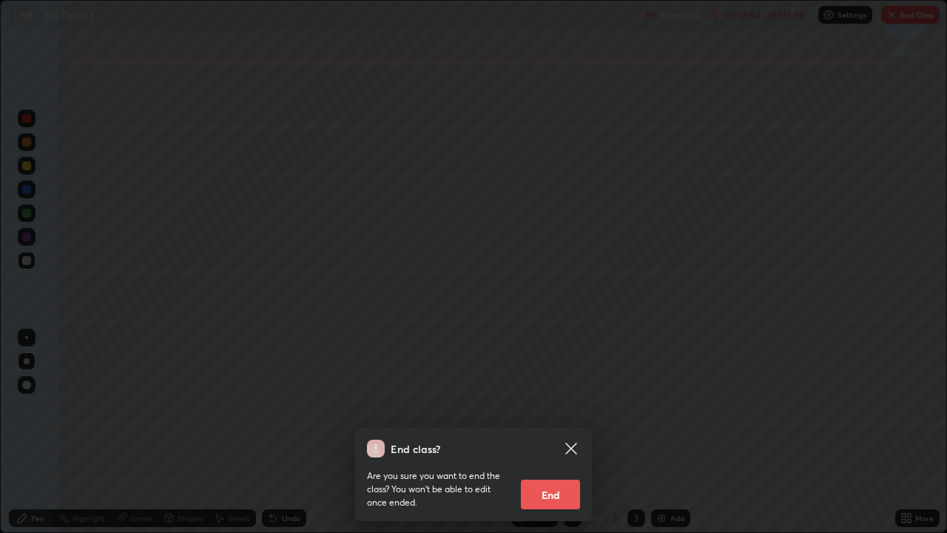
click at [569, 438] on button "End" at bounding box center [550, 494] width 59 height 30
